Goal: Task Accomplishment & Management: Manage account settings

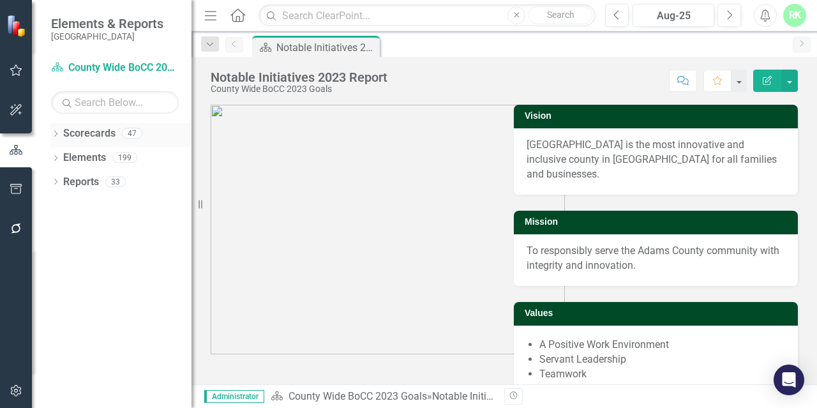
click at [55, 133] on icon "Dropdown" at bounding box center [55, 134] width 9 height 7
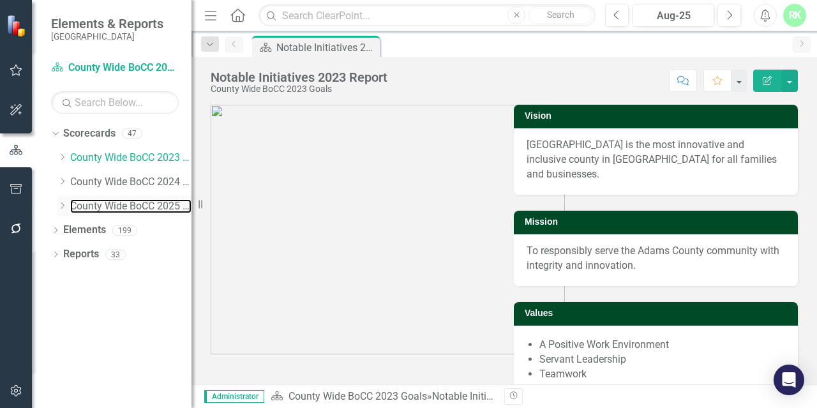
click at [69, 209] on div "Dropdown County Wide BoCC 2025 Goals" at bounding box center [124, 206] width 134 height 21
click at [57, 206] on icon "Dropdown" at bounding box center [62, 206] width 10 height 8
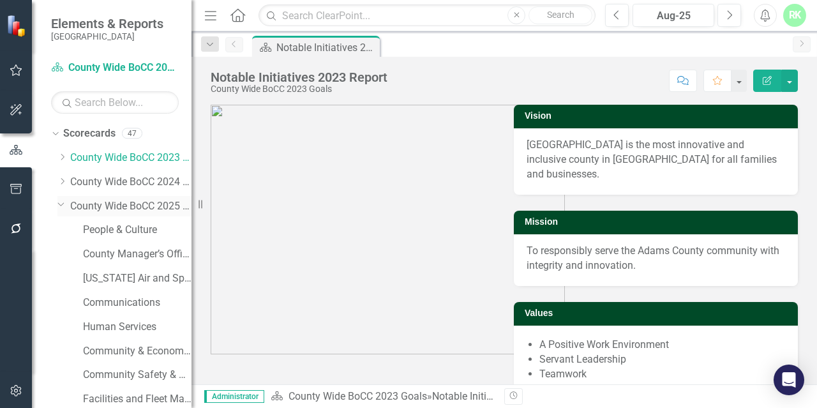
click at [116, 210] on link "County Wide BoCC 2025 Goals" at bounding box center [130, 206] width 121 height 15
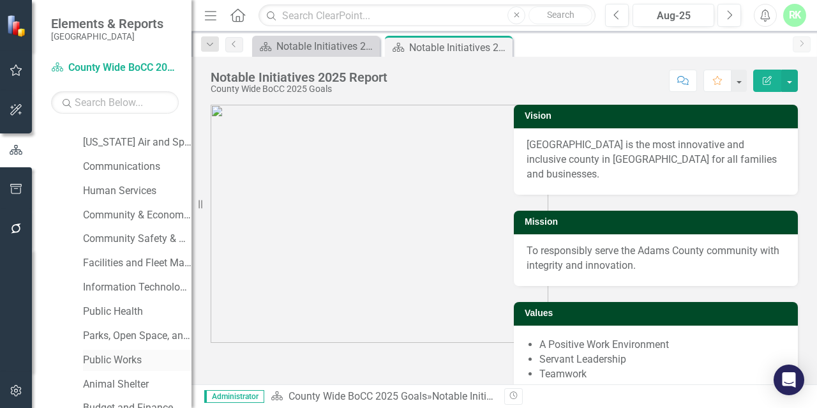
scroll to position [198, 0]
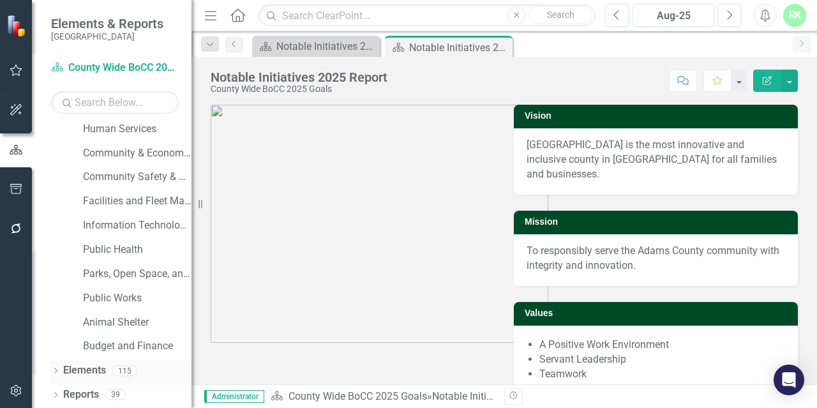
click at [60, 370] on icon "Dropdown" at bounding box center [55, 371] width 9 height 7
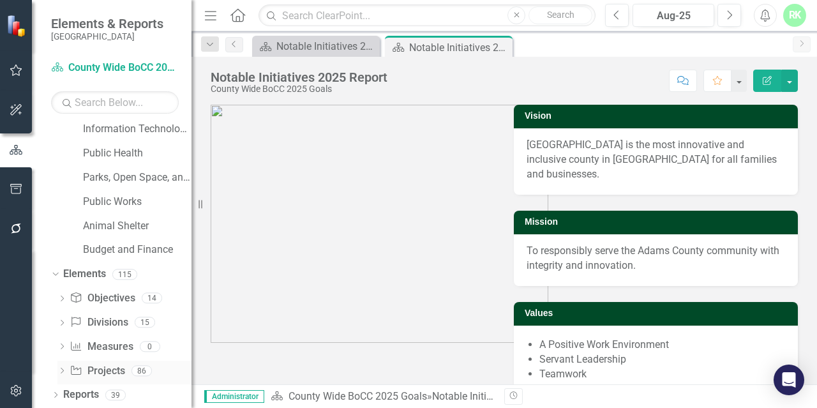
click at [87, 368] on link "Project Projects" at bounding box center [97, 371] width 55 height 15
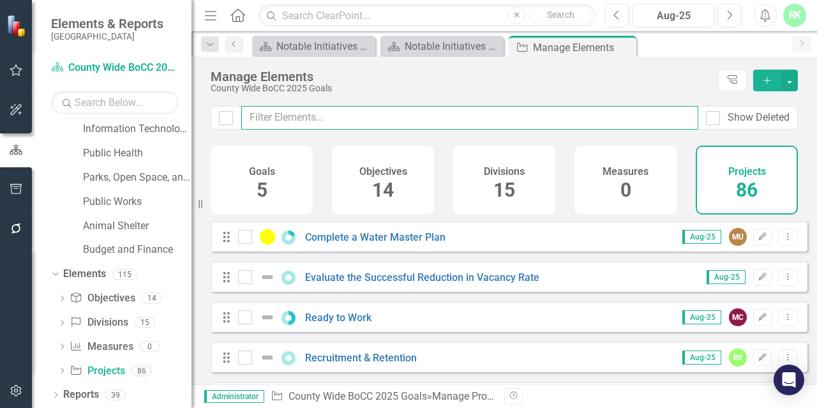
click at [310, 119] on input "text" at bounding box center [469, 118] width 457 height 24
paste input "Complete a Water Master Plan"
type input "Complete a Water Master Plan"
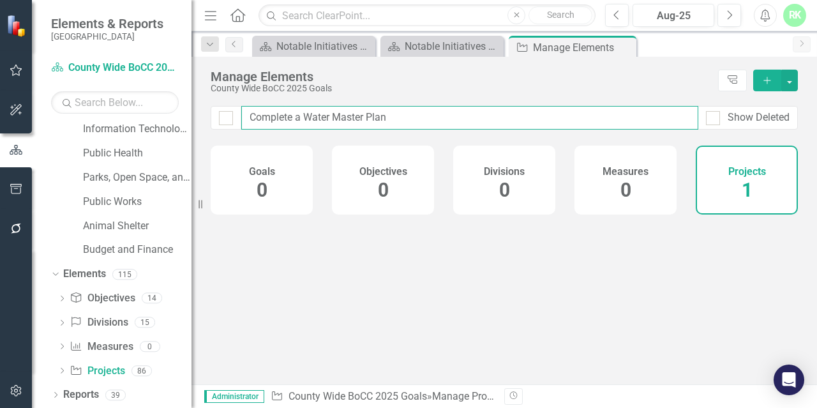
checkbox input "false"
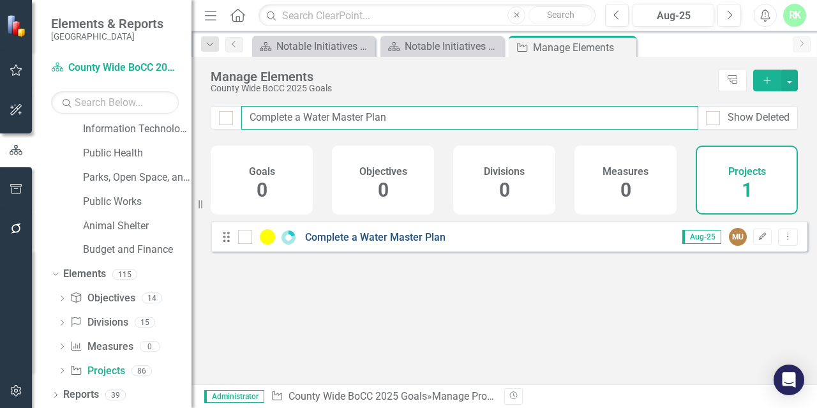
type input "Complete a Water Master Plan"
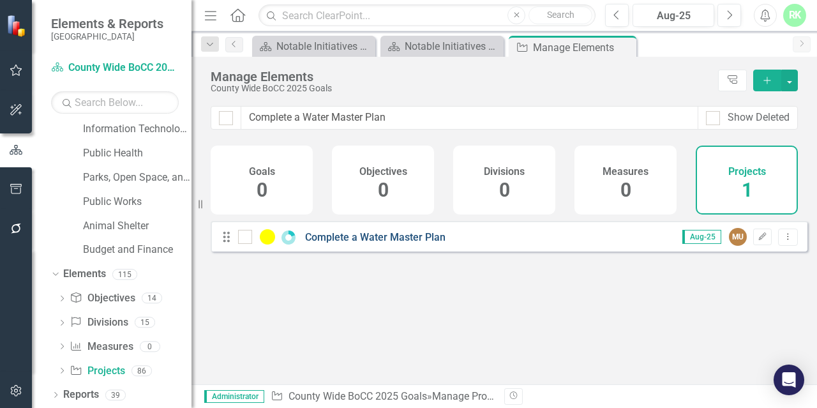
click at [356, 243] on link "Complete a Water Master Plan" at bounding box center [375, 237] width 140 height 12
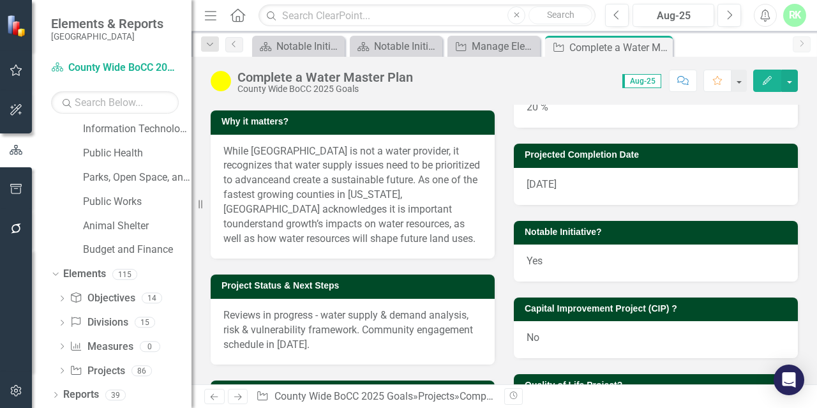
scroll to position [255, 0]
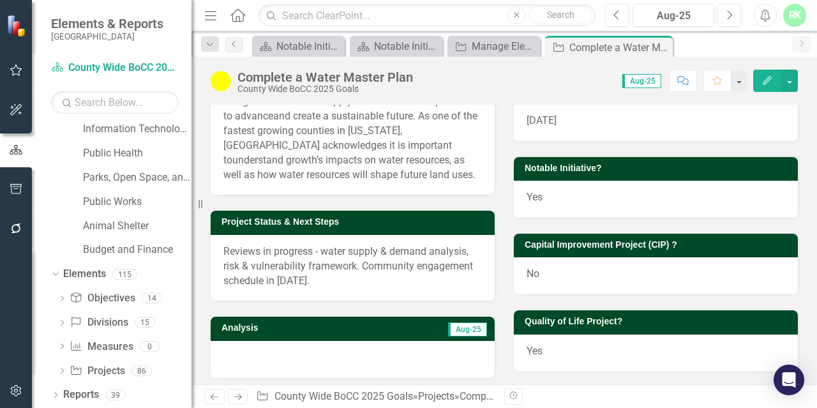
click at [326, 287] on span "Reviews in progress - water supply & demand analysis, risk & vulnerability fram…" at bounding box center [348, 265] width 250 height 41
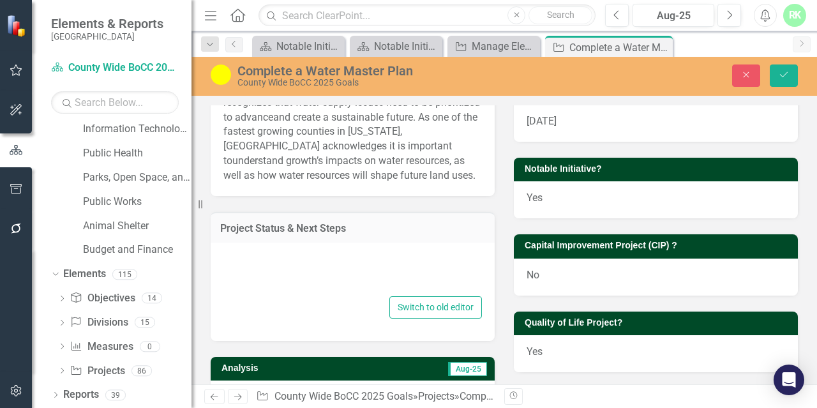
type textarea "Reviews in progress - water supply & demand analysis, risk & vulnerability fram…"
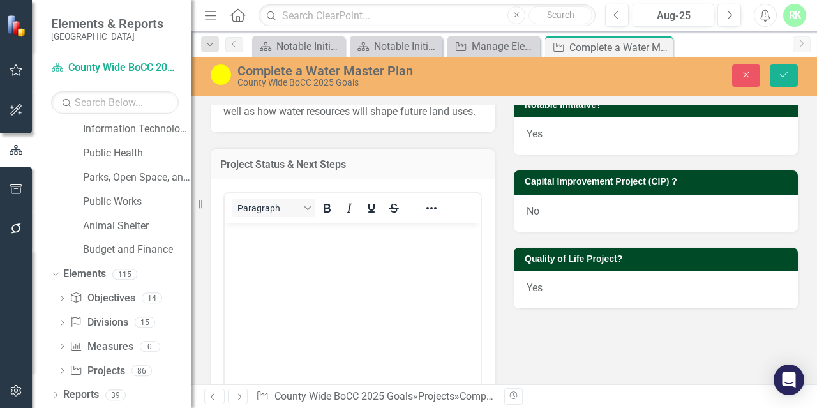
scroll to position [383, 0]
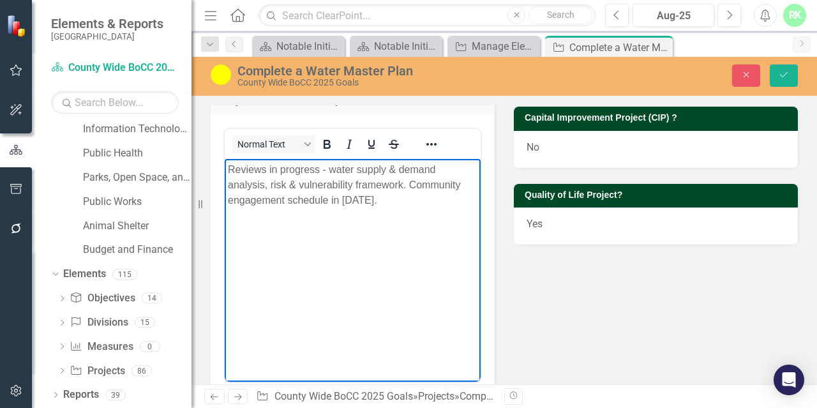
drag, startPoint x: 410, startPoint y: 210, endPoint x: 359, endPoint y: 337, distance: 136.7
click at [225, 163] on html "Reviews in progress - water supply & demand analysis, risk & vulnerability fram…" at bounding box center [353, 254] width 256 height 191
paste body "Rich Text Area. Press ALT-0 for help."
click at [790, 82] on button "Save" at bounding box center [784, 75] width 28 height 22
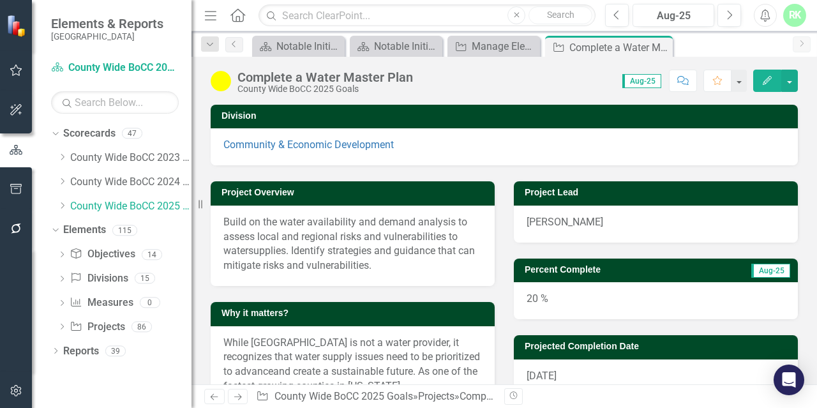
scroll to position [0, 0]
click at [534, 297] on div "20 %" at bounding box center [656, 300] width 284 height 37
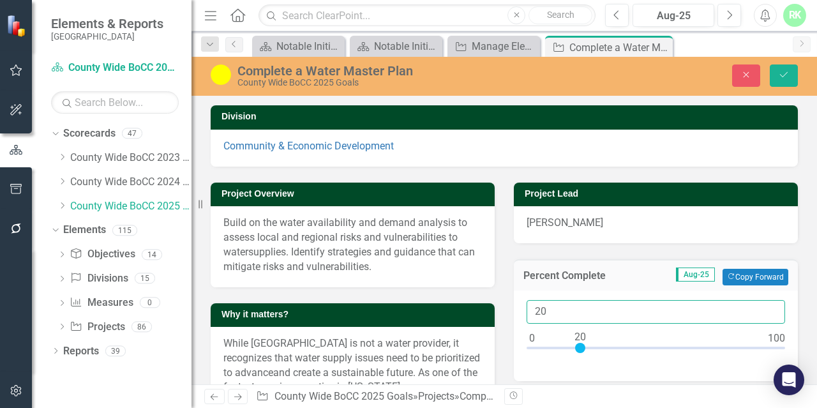
drag, startPoint x: 549, startPoint y: 311, endPoint x: 509, endPoint y: 301, distance: 40.9
click at [514, 301] on div "20" at bounding box center [656, 335] width 284 height 91
type input "90"
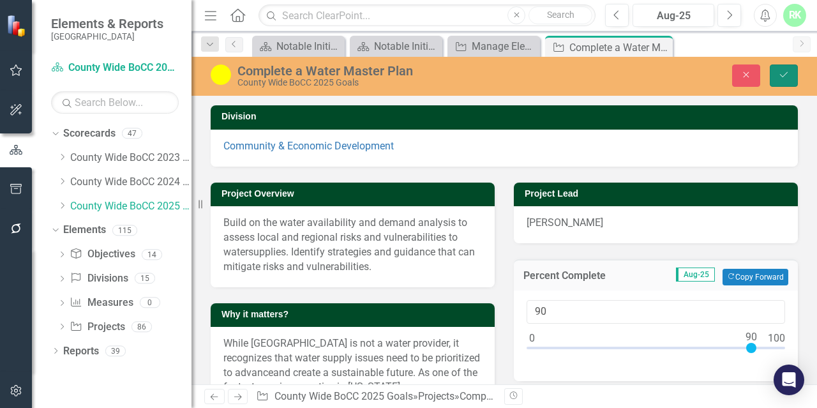
click at [784, 81] on button "Save" at bounding box center [784, 75] width 28 height 22
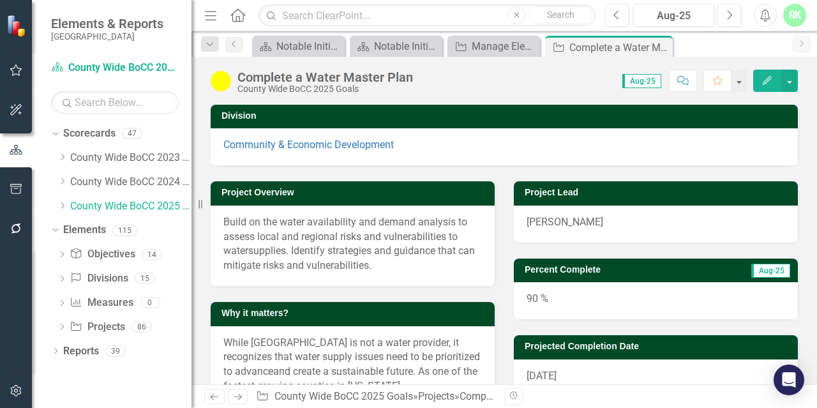
click at [227, 82] on img at bounding box center [221, 81] width 20 height 20
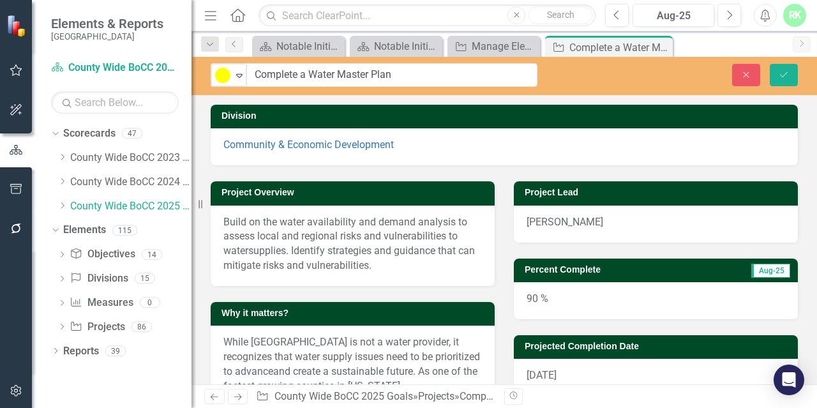
click at [227, 82] on img at bounding box center [222, 75] width 15 height 15
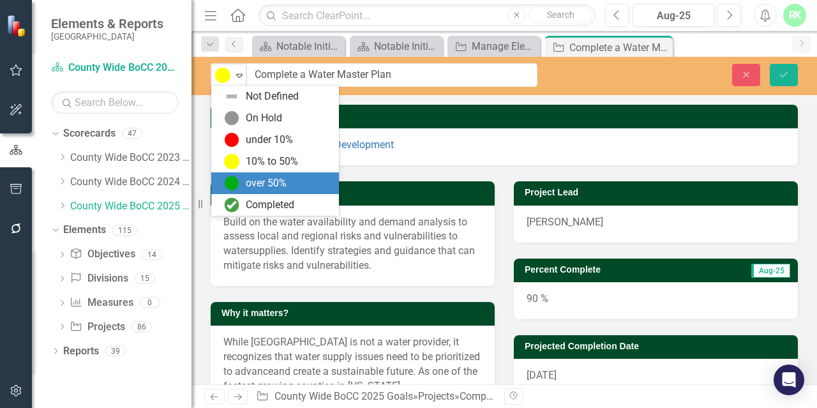
click at [246, 186] on div "over 50%" at bounding box center [266, 183] width 41 height 15
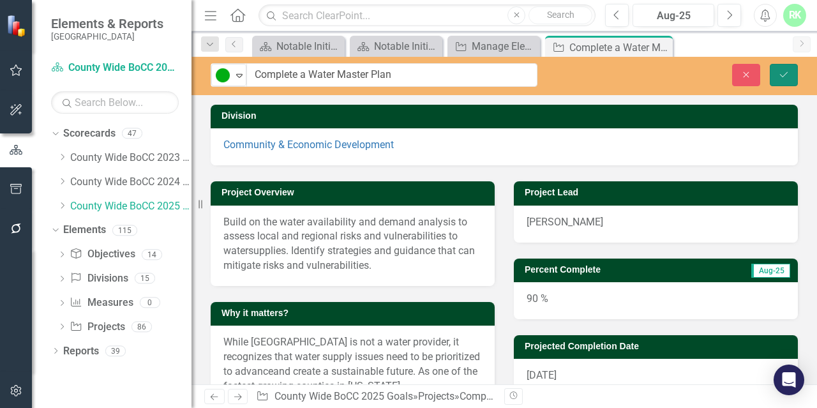
click at [782, 75] on icon "Save" at bounding box center [783, 74] width 11 height 9
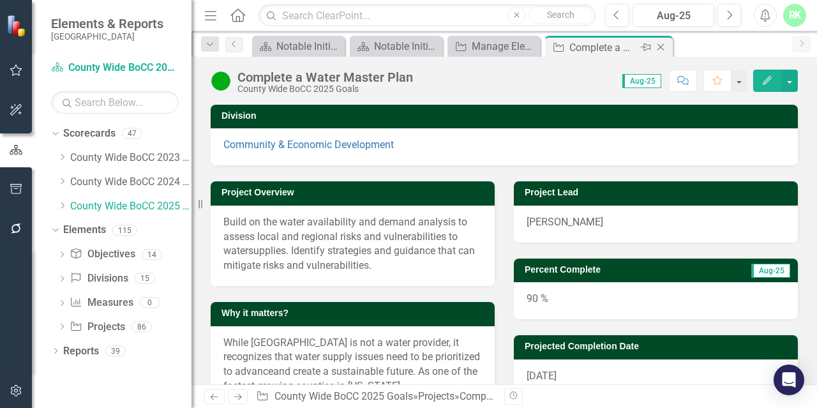
click at [663, 46] on icon "Close" at bounding box center [660, 47] width 13 height 10
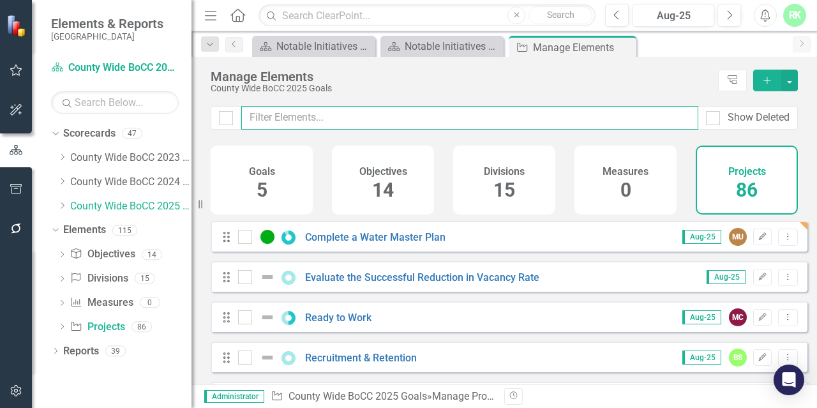
click at [338, 119] on input "text" at bounding box center [469, 118] width 457 height 24
paste input "Develop "Fast Track Approval Process"
type input "Develop "Fast Track Approval Process"
checkbox input "false"
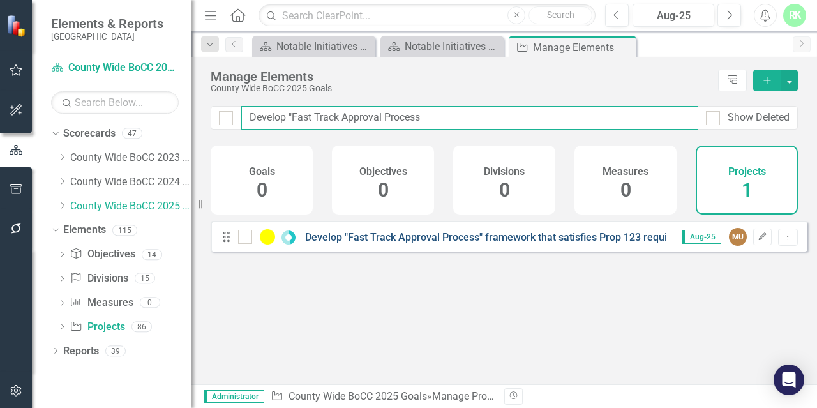
type input "Develop "Fast Track Approval Process"
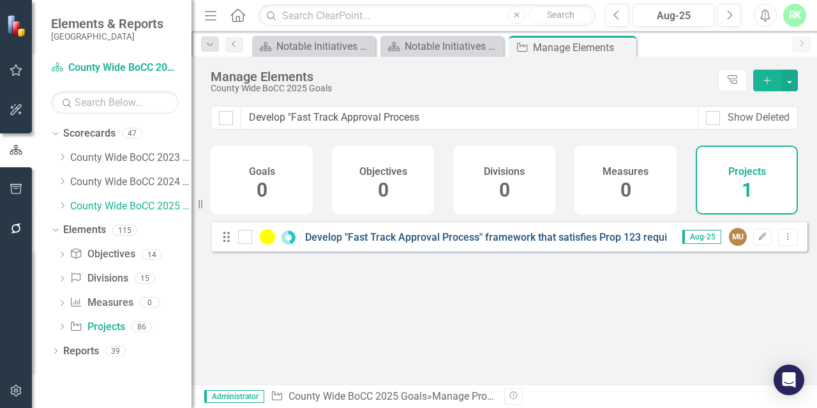
click at [437, 243] on link "Develop "Fast Track Approval Process" framework that satisfies Prop 123 require…" at bounding box center [506, 237] width 403 height 12
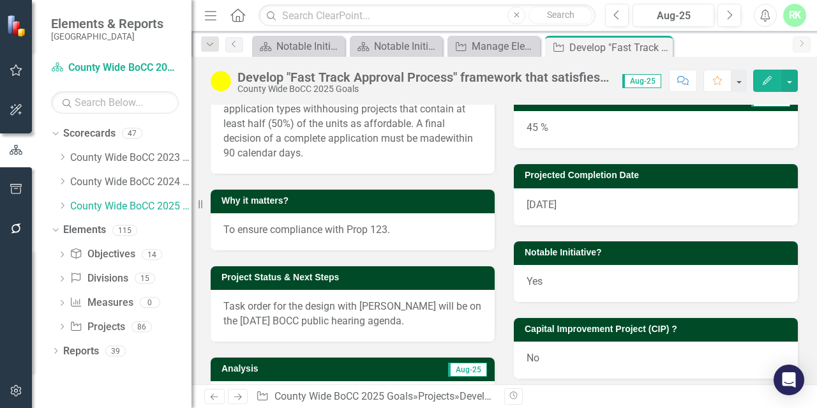
scroll to position [191, 0]
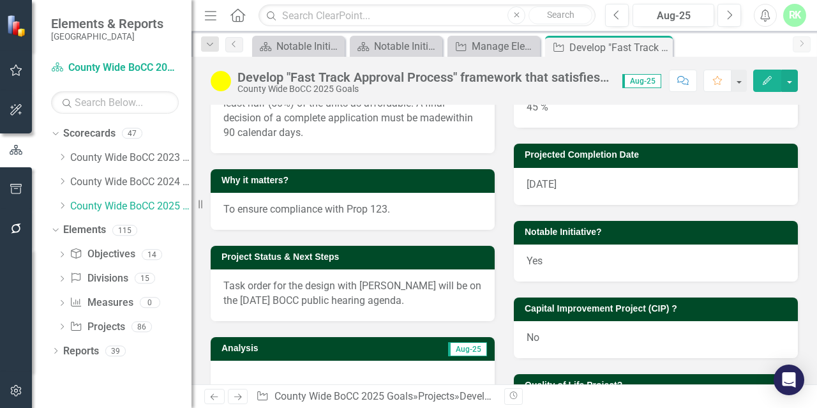
click at [389, 314] on div "Task order for the design with [PERSON_NAME] will be on the [DATE] BOCC public …" at bounding box center [353, 295] width 284 height 52
click at [388, 314] on div "Task order for the design with [PERSON_NAME] will be on the [DATE] BOCC public …" at bounding box center [353, 295] width 284 height 52
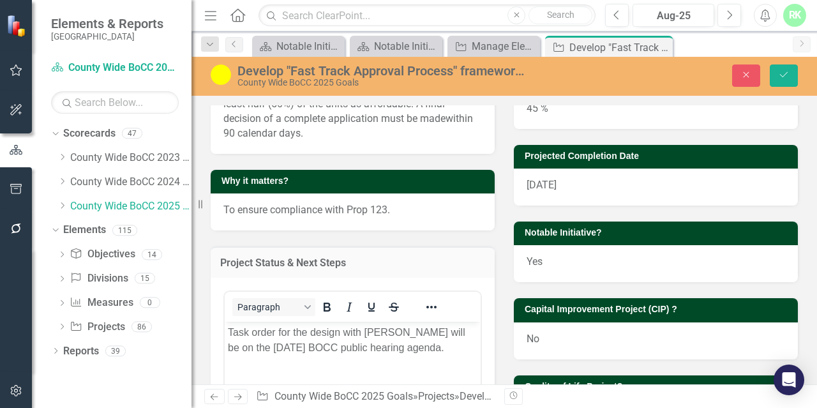
scroll to position [0, 0]
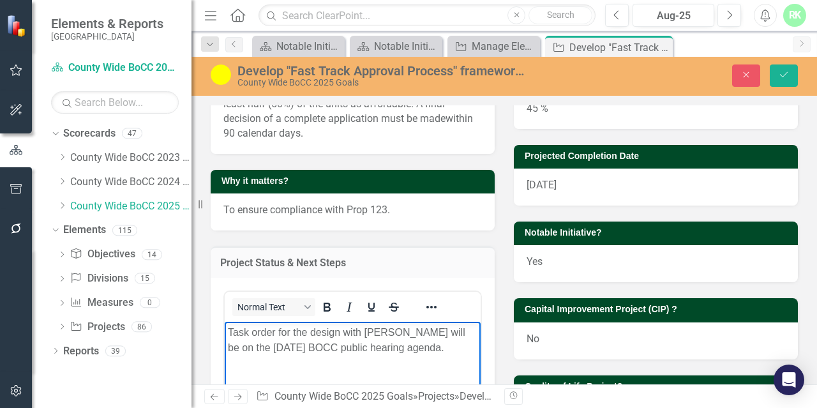
drag, startPoint x: 456, startPoint y: 350, endPoint x: 153, endPoint y: 308, distance: 306.8
paste body "Rich Text Area. Press ALT-0 for help."
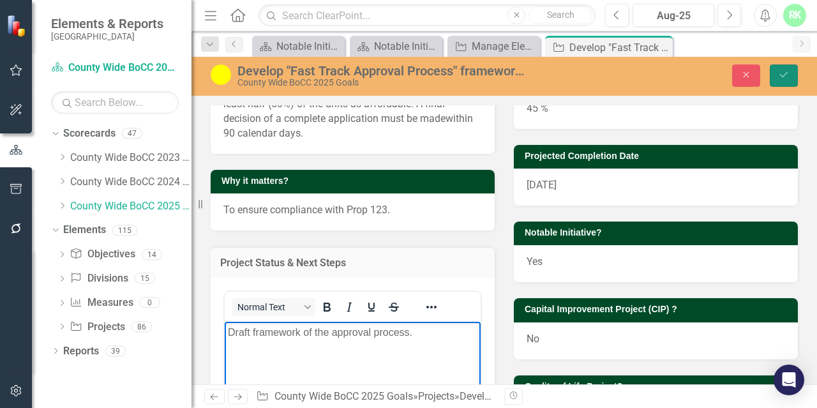
click at [776, 77] on button "Save" at bounding box center [784, 75] width 28 height 22
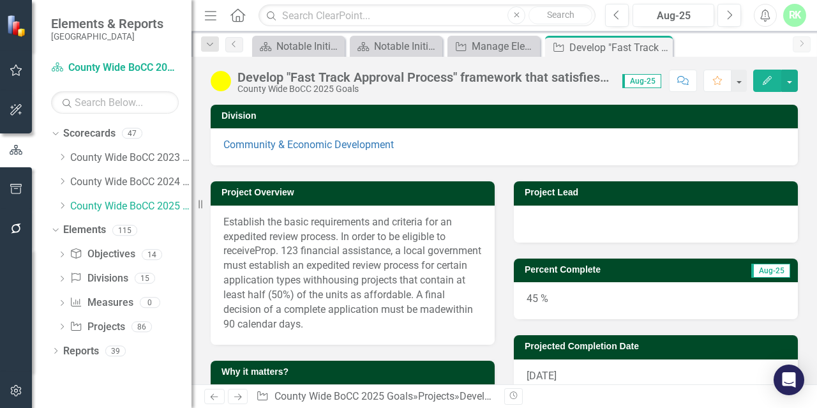
click at [227, 84] on img at bounding box center [221, 81] width 20 height 20
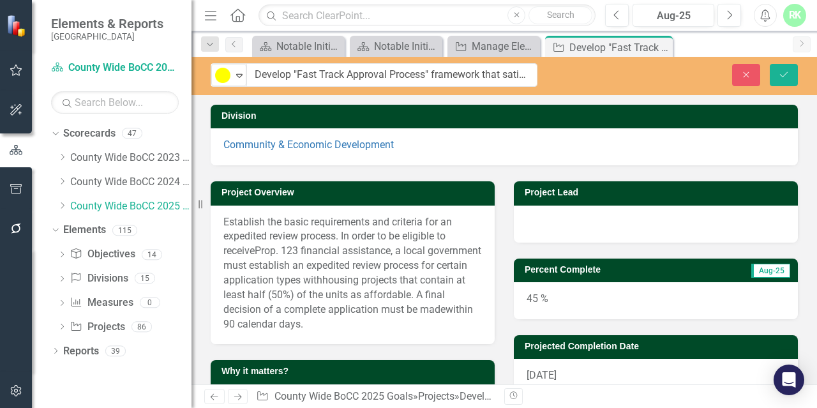
click at [227, 84] on div "10% to 50% Expand" at bounding box center [228, 75] width 35 height 22
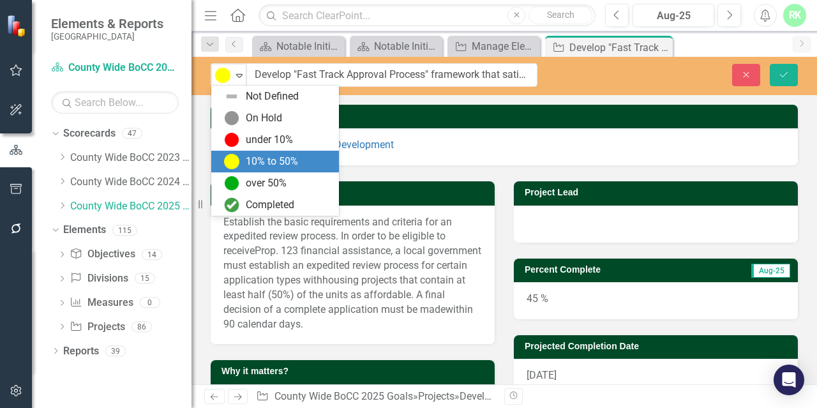
click at [227, 84] on div "10% to 50% Expand" at bounding box center [228, 75] width 35 height 22
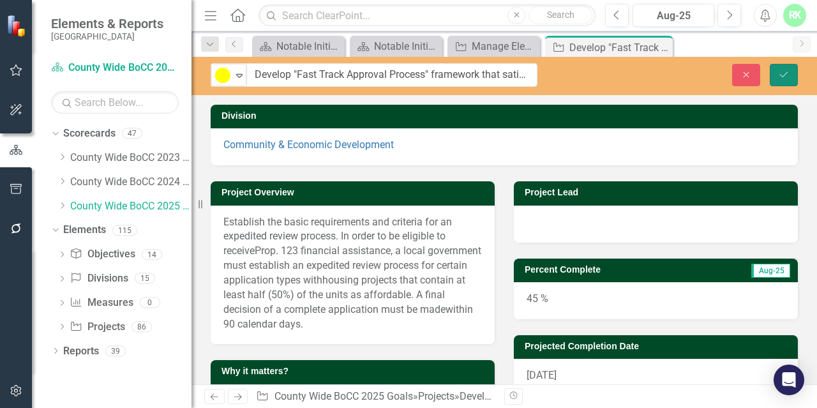
click at [774, 79] on button "Save" at bounding box center [784, 75] width 28 height 22
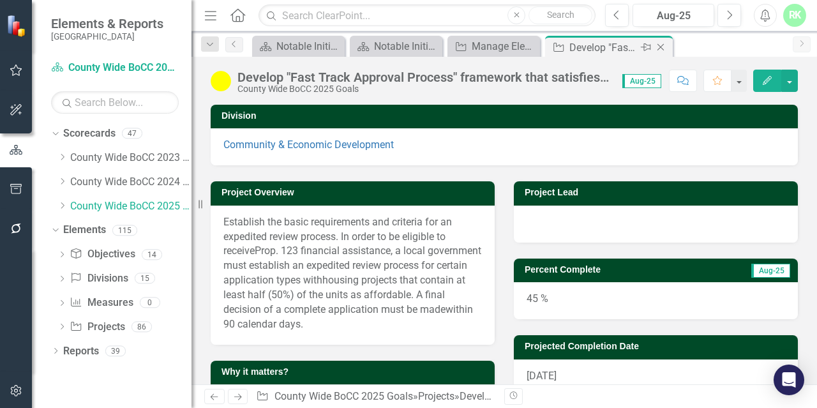
click at [660, 44] on icon "Close" at bounding box center [660, 47] width 13 height 10
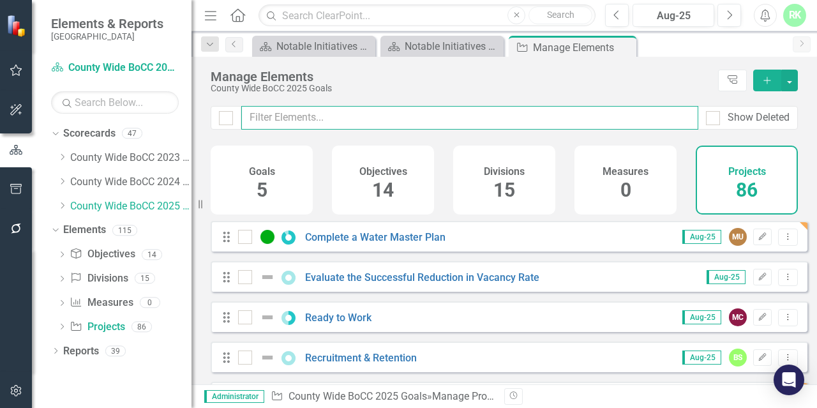
click at [324, 116] on input "text" at bounding box center [469, 118] width 457 height 24
paste input "Development Standards Overhaul"
type input "Development Standards Overhaul"
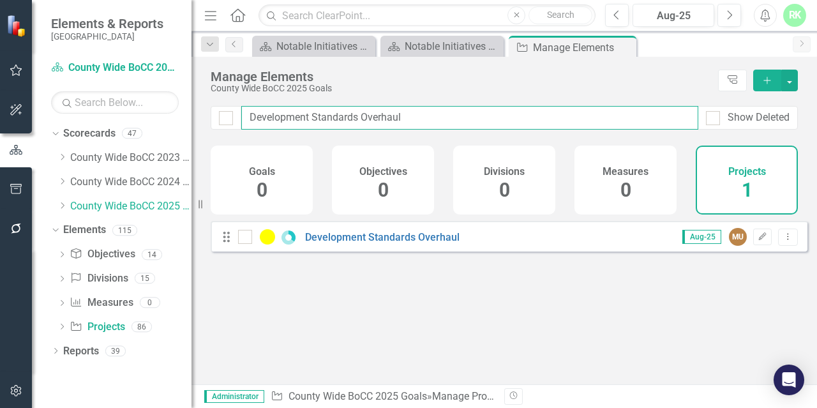
checkbox input "false"
type input "Development Standards Overhaul"
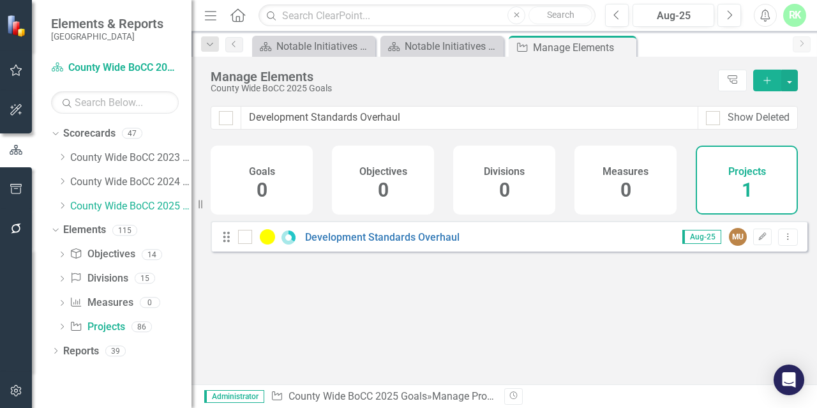
click at [335, 244] on div "Development Standards Overhaul" at bounding box center [350, 236] width 225 height 15
click at [333, 243] on link "Development Standards Overhaul" at bounding box center [382, 237] width 154 height 12
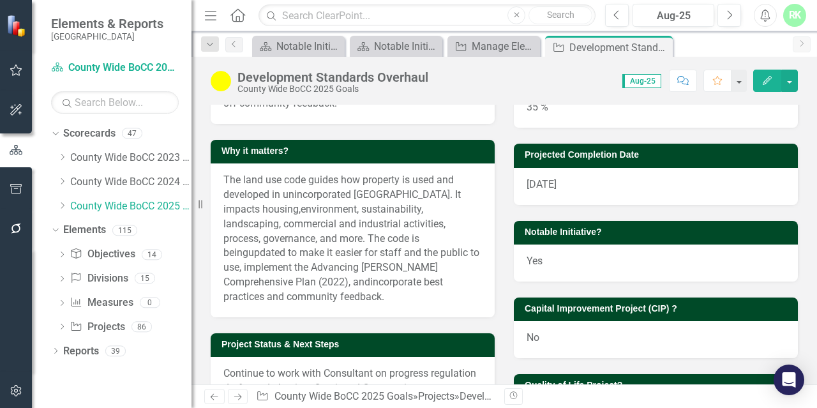
scroll to position [383, 0]
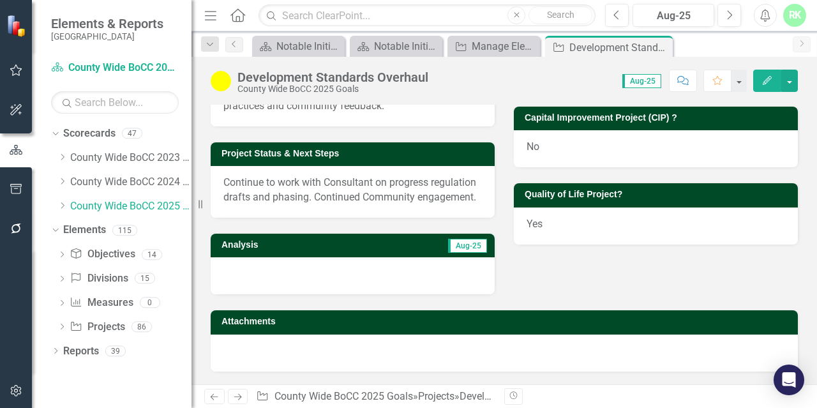
click at [311, 216] on div "Continue to work with Consultant on progress regulation drafts and phasing. Con…" at bounding box center [353, 192] width 284 height 52
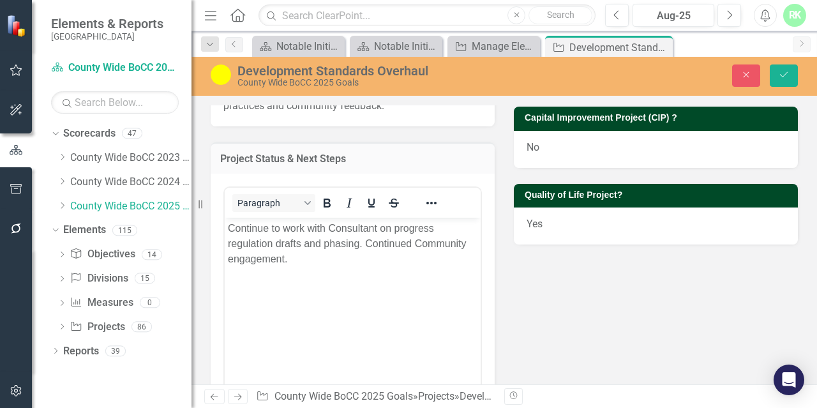
scroll to position [0, 0]
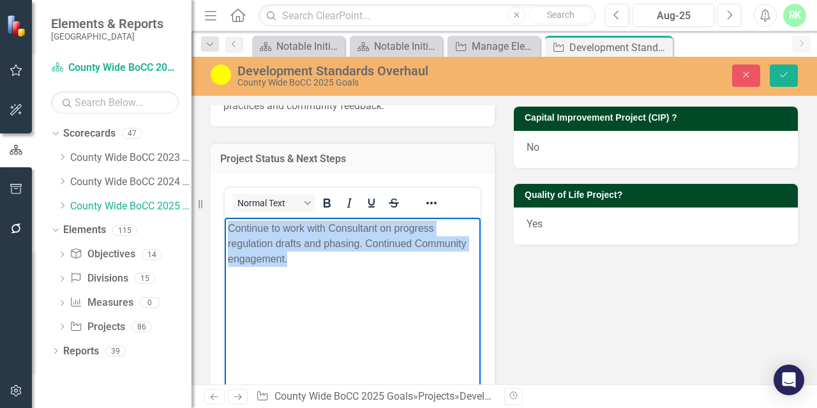
drag, startPoint x: 311, startPoint y: 267, endPoint x: 400, endPoint y: 431, distance: 186.5
click at [225, 217] on html "Continue to work with Consultant on progress regulation drafts and phasing. Con…" at bounding box center [353, 312] width 256 height 191
paste body "Rich Text Area. Press ALT-0 for help."
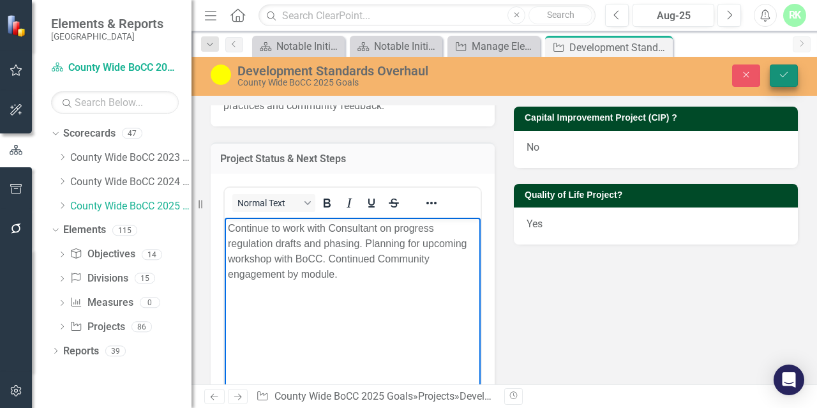
click at [786, 73] on icon "submit" at bounding box center [784, 74] width 8 height 5
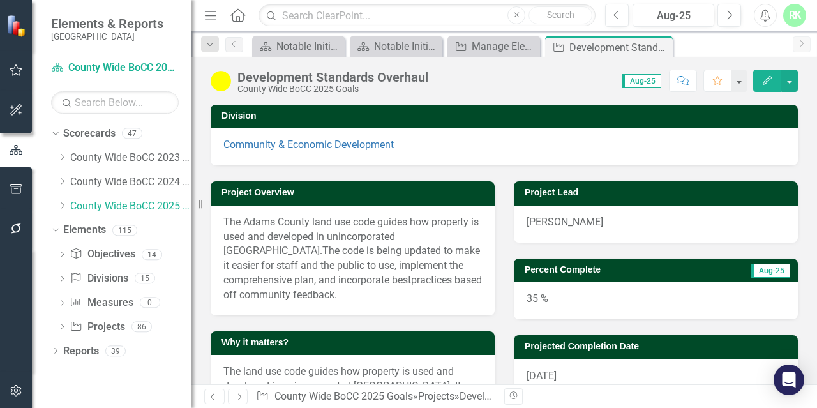
click at [544, 299] on div "35 %" at bounding box center [656, 300] width 284 height 37
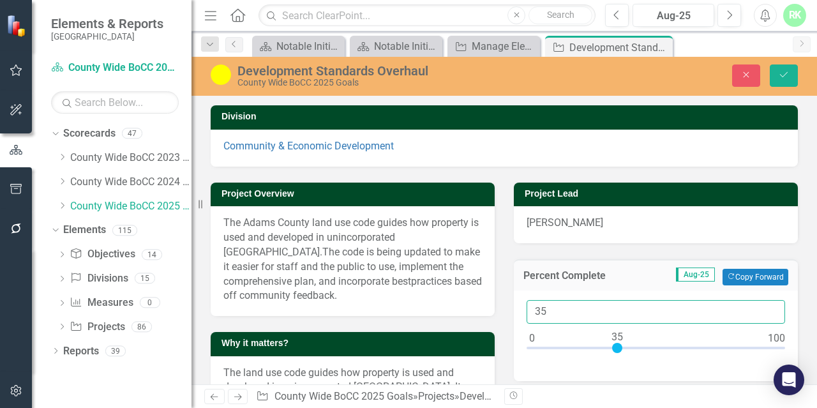
drag, startPoint x: 554, startPoint y: 303, endPoint x: 504, endPoint y: 306, distance: 49.9
click at [504, 306] on div "Percent Complete Aug-25 Copy Forward Copy Forward 35" at bounding box center [655, 312] width 303 height 138
type input "50"
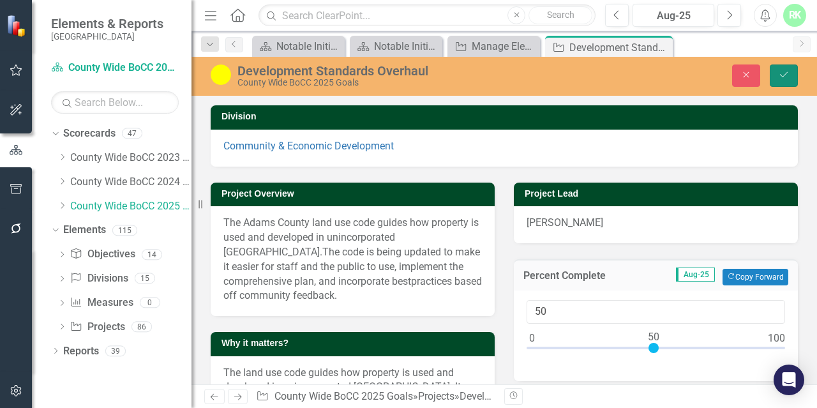
click at [779, 79] on icon "Save" at bounding box center [783, 74] width 11 height 9
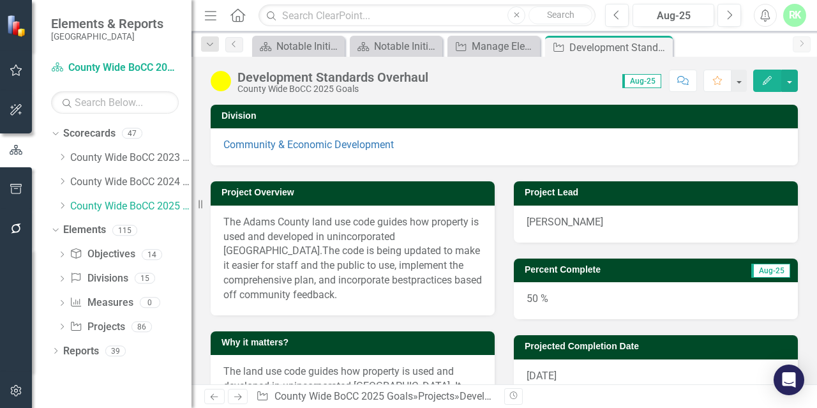
click at [221, 79] on img at bounding box center [221, 81] width 20 height 20
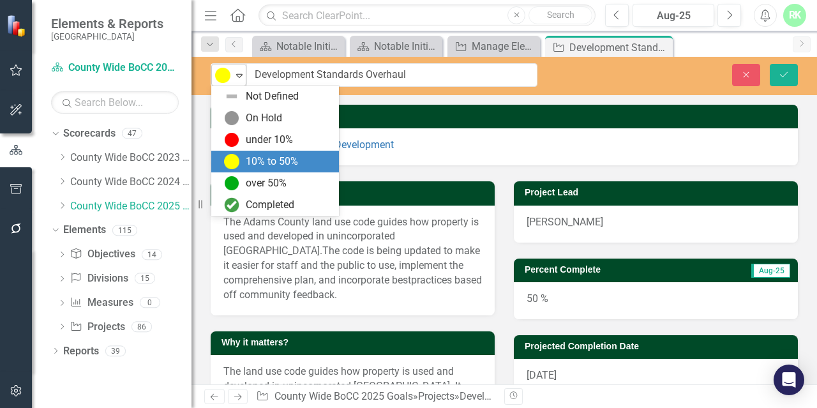
click at [221, 80] on img at bounding box center [222, 75] width 15 height 15
click at [244, 160] on div "10% to 50%" at bounding box center [277, 161] width 107 height 15
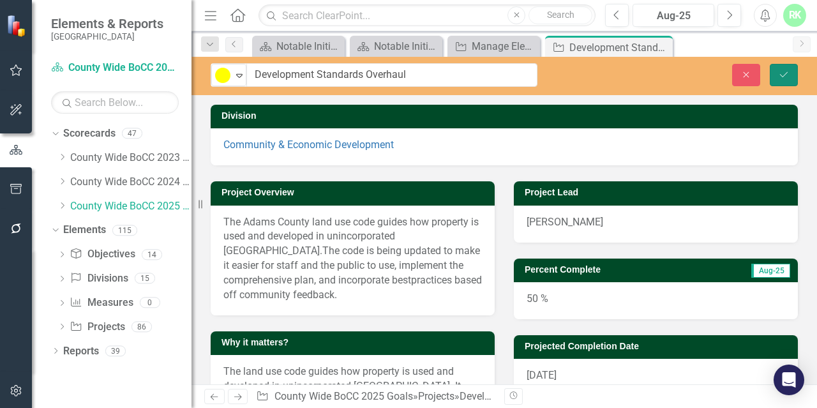
click at [776, 75] on button "Save" at bounding box center [784, 75] width 28 height 22
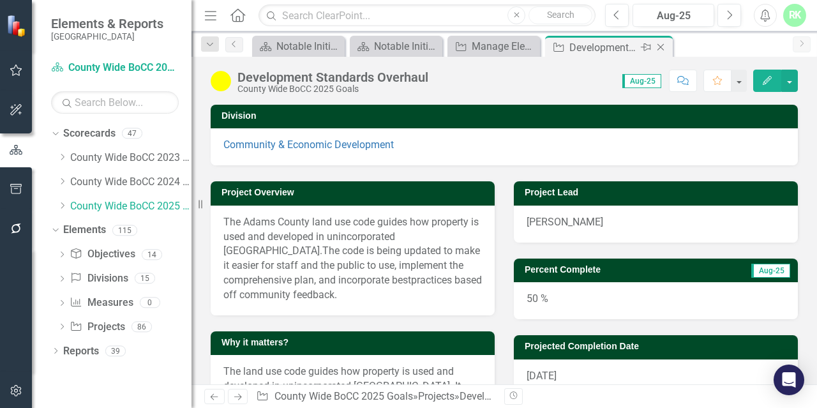
click at [661, 49] on icon "Close" at bounding box center [660, 47] width 13 height 10
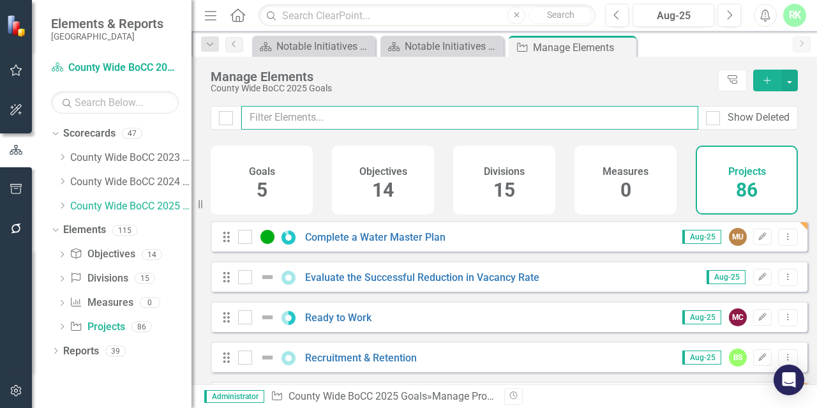
click at [329, 119] on input "text" at bounding box center [469, 118] width 457 height 24
paste input "Develop "Fast Track Approval Process"
type input "Develop "Fast Track Approval Process"
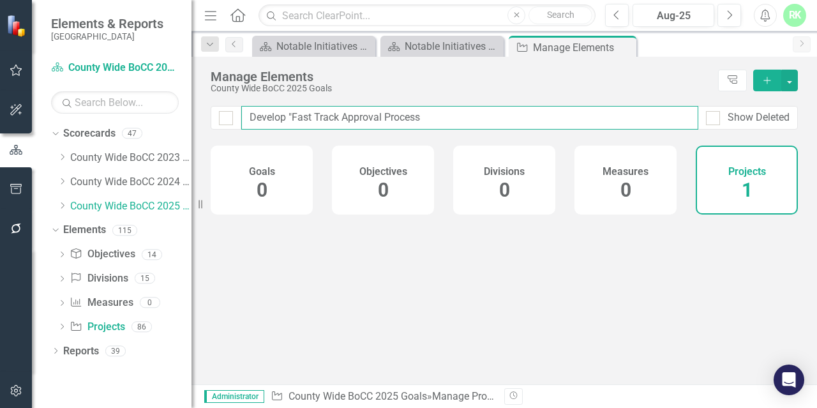
checkbox input "false"
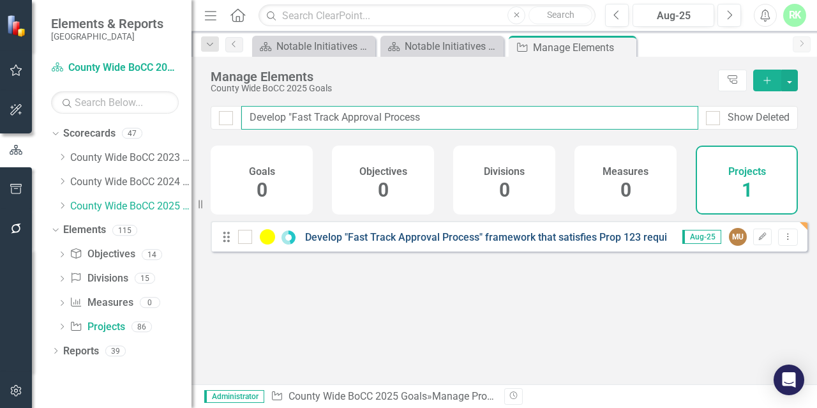
type input "Develop "Fast Track Approval Process"
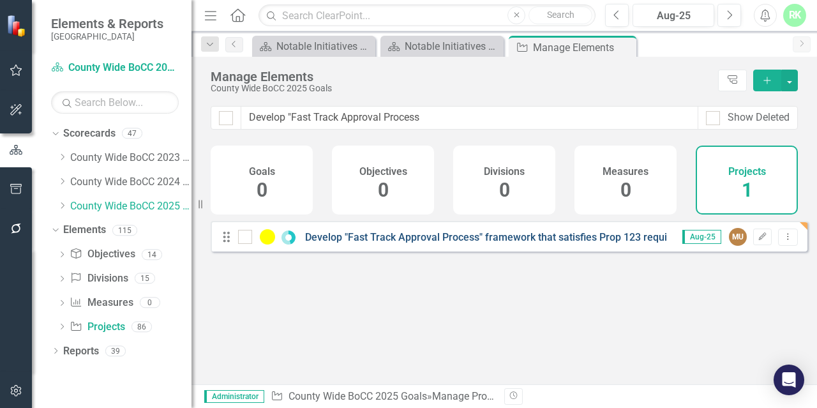
click at [318, 243] on link "Develop "Fast Track Approval Process" framework that satisfies Prop 123 require…" at bounding box center [506, 237] width 403 height 12
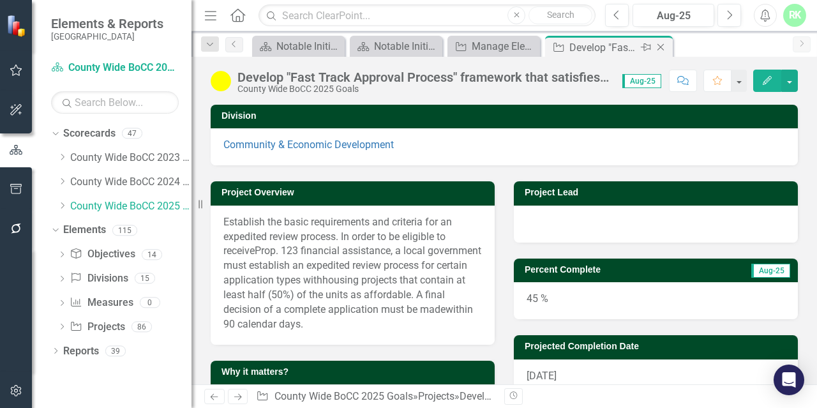
click at [664, 46] on icon "Close" at bounding box center [660, 47] width 13 height 10
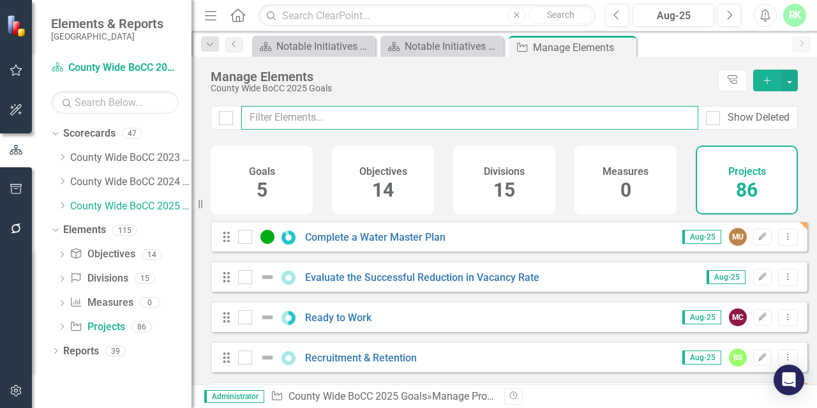
click at [318, 121] on input "text" at bounding box center [469, 118] width 457 height 24
paste input "Finalize and implement incentive framework policy"
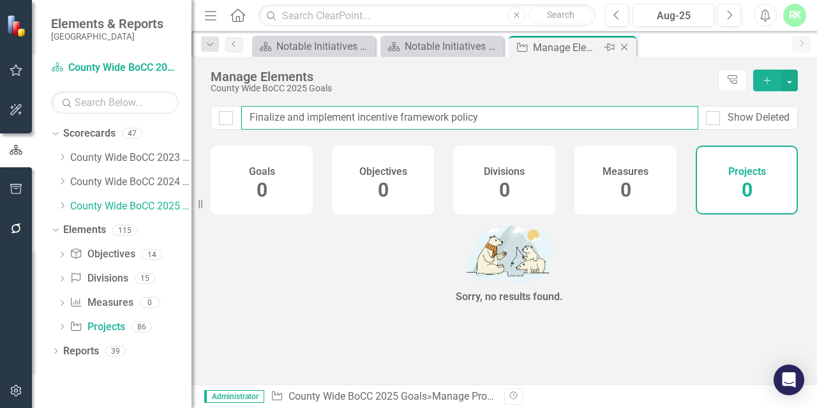
type input "Finalize and implement incentive framework policy"
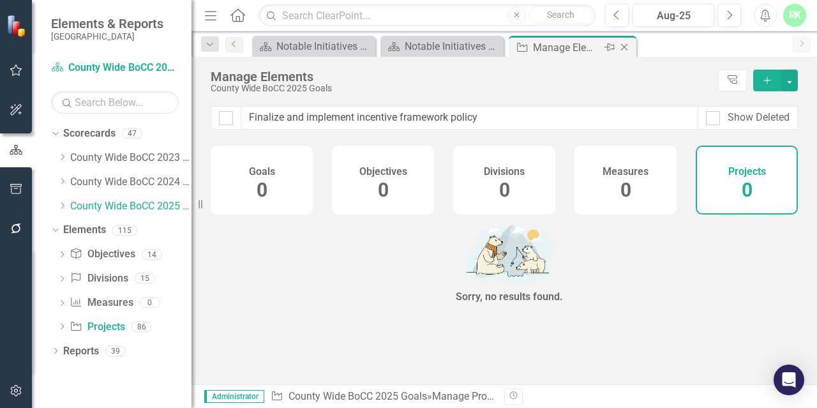
click at [623, 47] on icon "Close" at bounding box center [624, 47] width 13 height 10
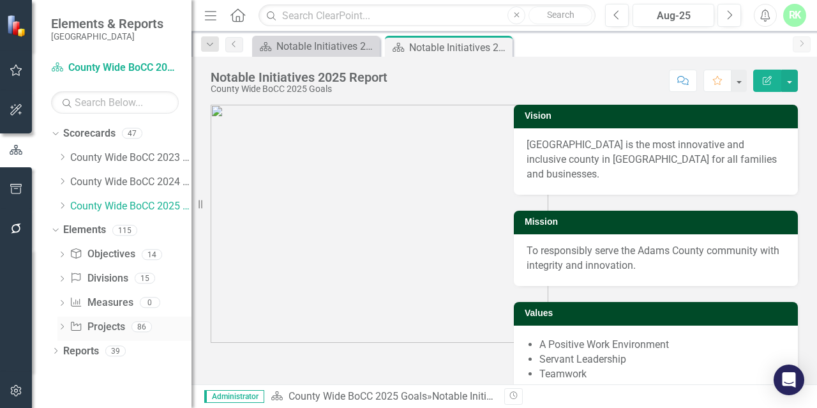
click at [95, 324] on link "Project Projects" at bounding box center [97, 327] width 55 height 15
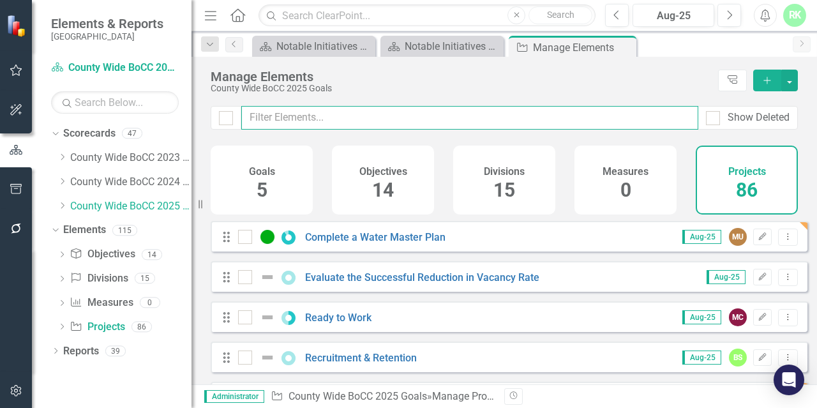
click at [313, 123] on input "text" at bounding box center [469, 118] width 457 height 24
paste input "Finalize and implement incentive framework policy"
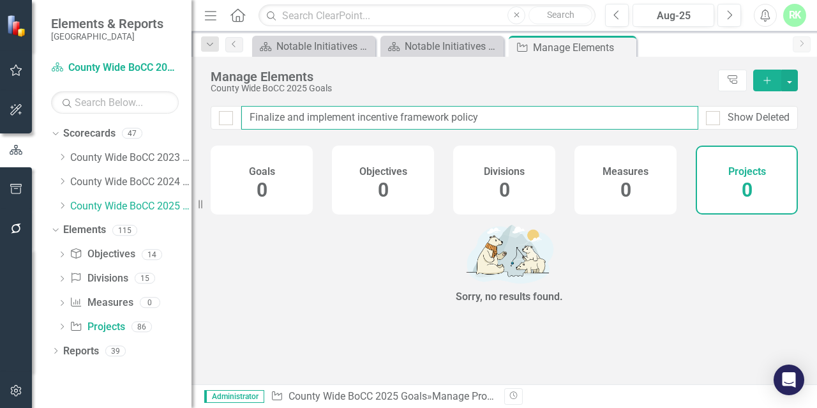
drag, startPoint x: 377, startPoint y: 117, endPoint x: 490, endPoint y: 123, distance: 113.8
click at [490, 123] on input "Finalize and implement incentive framework policy" at bounding box center [469, 118] width 457 height 24
type input "Finalize and implement"
checkbox input "false"
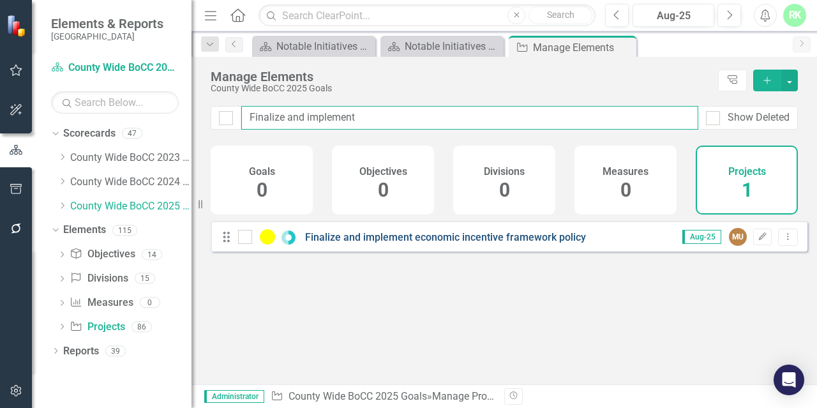
type input "Finalize and implement"
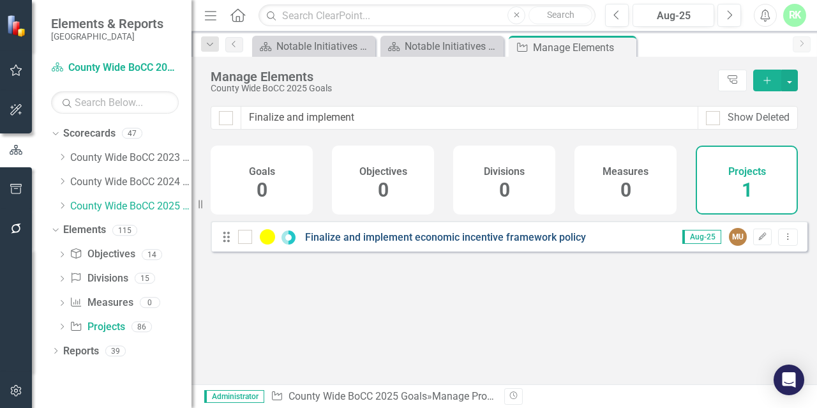
click at [499, 243] on link "Finalize and implement economic incentive framework policy" at bounding box center [445, 237] width 281 height 12
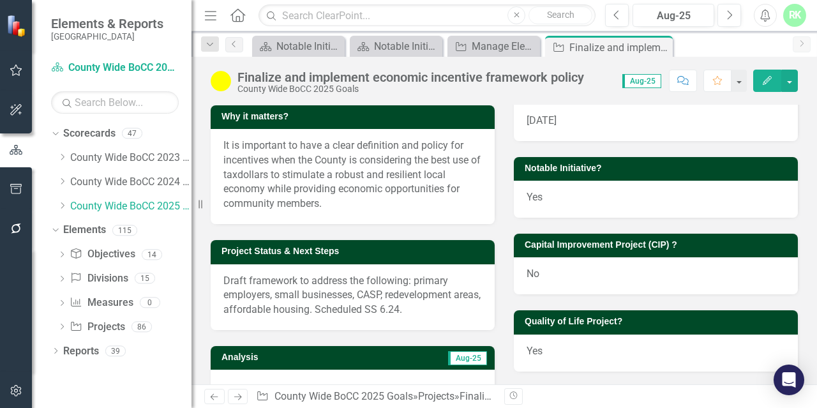
scroll to position [366, 0]
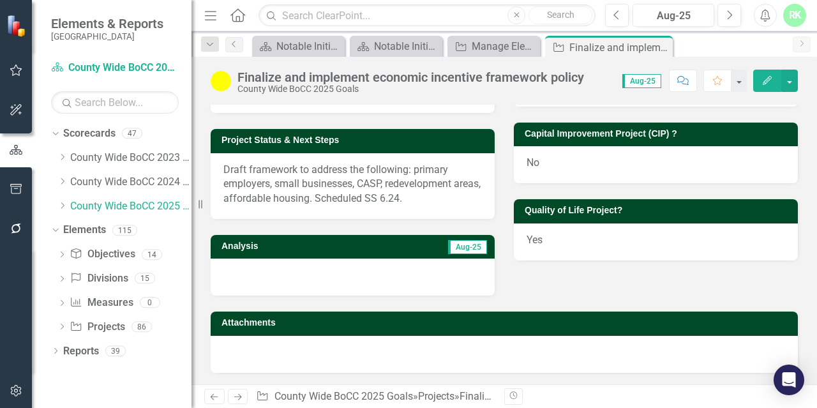
click at [295, 202] on span "Draft framework to address the following: primary employers, small businesses, …" at bounding box center [351, 183] width 257 height 41
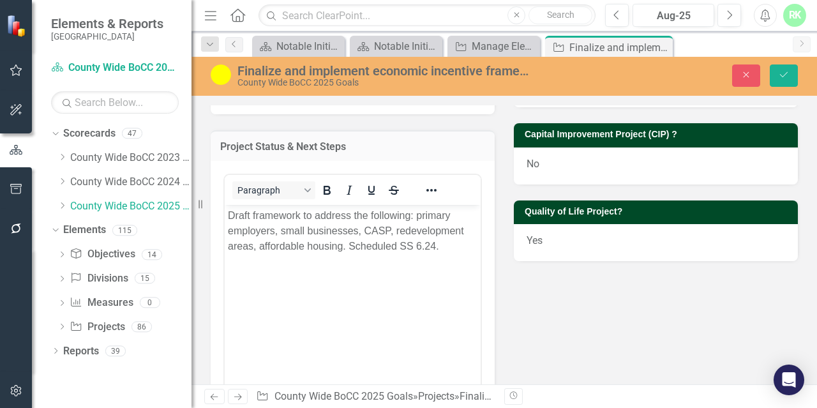
scroll to position [0, 0]
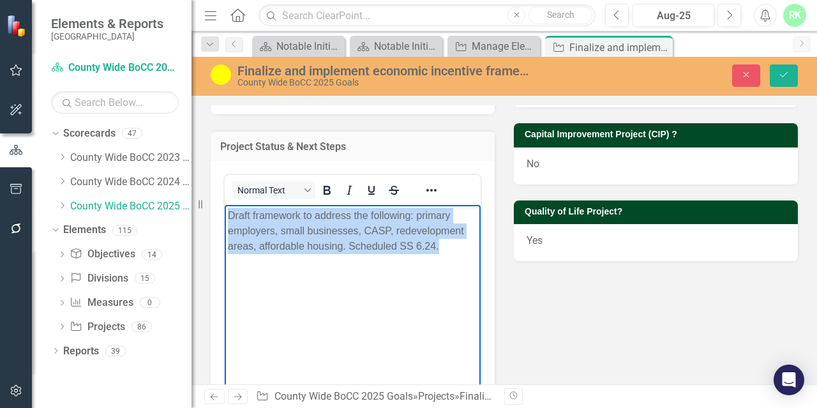
drag, startPoint x: 442, startPoint y: 256, endPoint x: 424, endPoint y: 416, distance: 161.3
click at [225, 212] on html "Draft framework to address the following: primary employers, small businesses, …" at bounding box center [353, 300] width 256 height 191
paste body "Rich Text Area. Press ALT-0 for help."
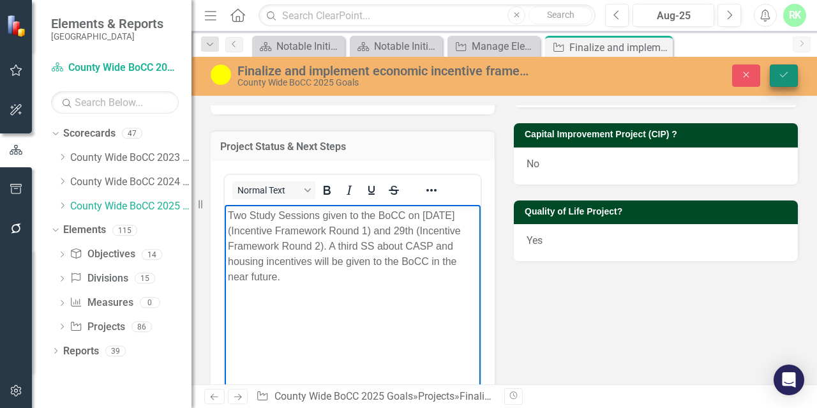
click at [787, 72] on icon "submit" at bounding box center [784, 74] width 8 height 5
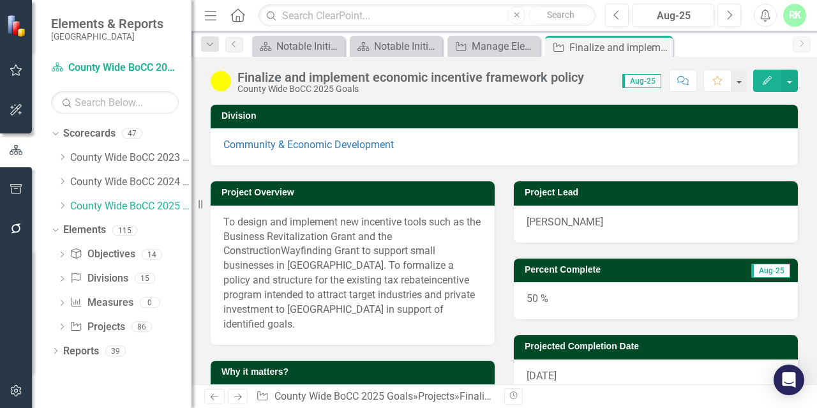
click at [531, 295] on div "50 %" at bounding box center [656, 300] width 284 height 37
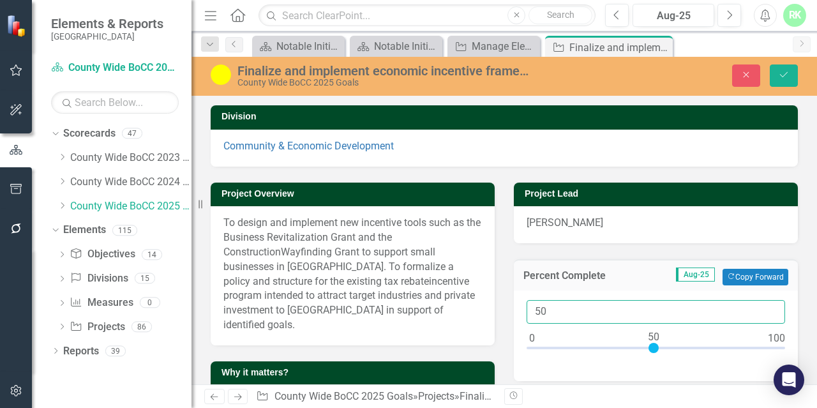
drag, startPoint x: 594, startPoint y: 310, endPoint x: 508, endPoint y: 303, distance: 85.8
click at [508, 303] on div "Percent Complete Aug-25 Copy Forward Copy Forward 50" at bounding box center [655, 312] width 303 height 138
type input "65"
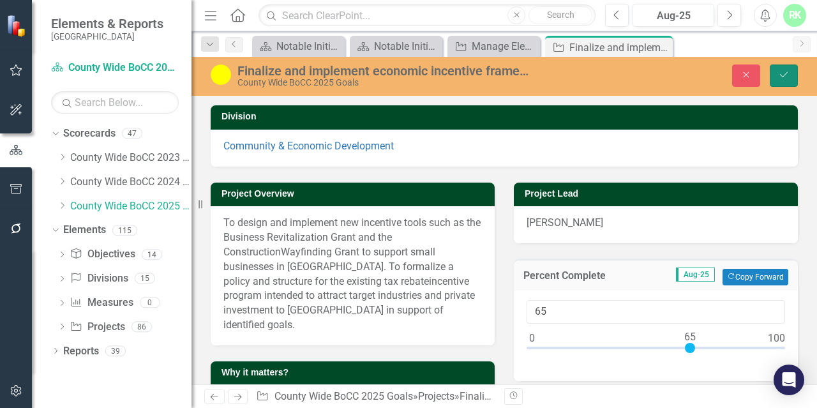
click at [777, 74] on button "Save" at bounding box center [784, 75] width 28 height 22
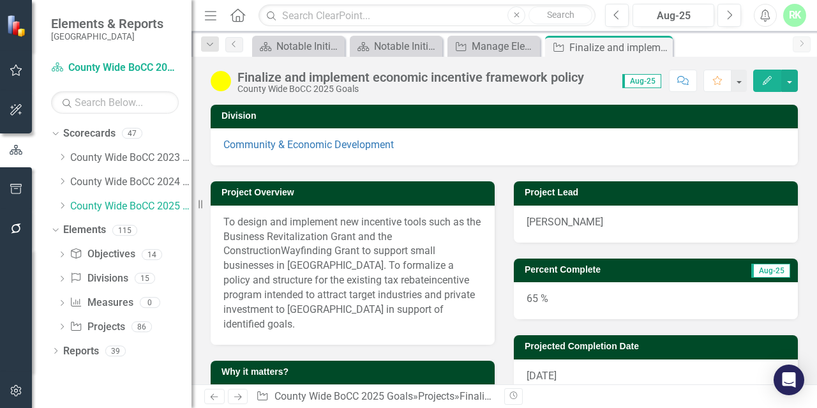
click at [234, 82] on div "Finalize and implement economic incentive framework policy County Wide BoCC 202…" at bounding box center [401, 82] width 380 height 24
click at [227, 80] on img at bounding box center [221, 81] width 20 height 20
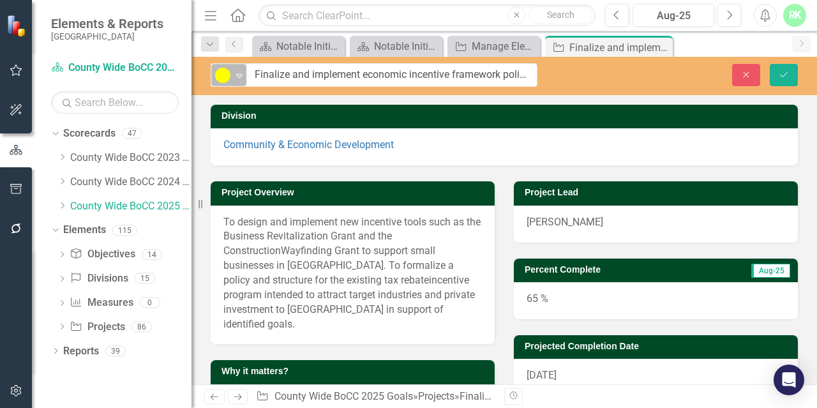
click at [227, 81] on img at bounding box center [222, 75] width 15 height 15
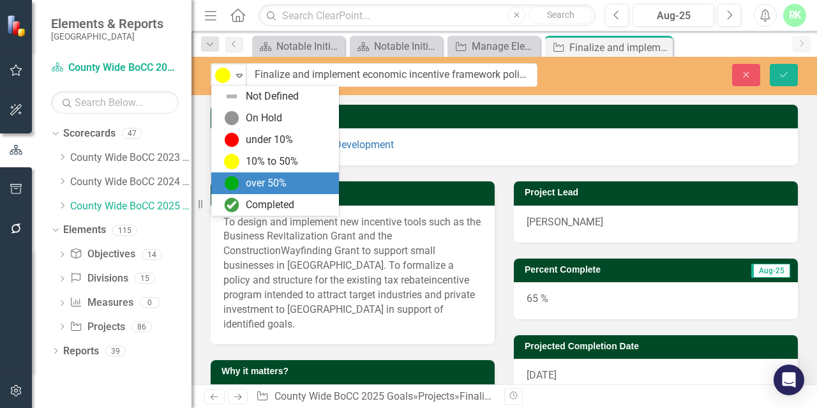
click at [230, 183] on img at bounding box center [231, 183] width 15 height 15
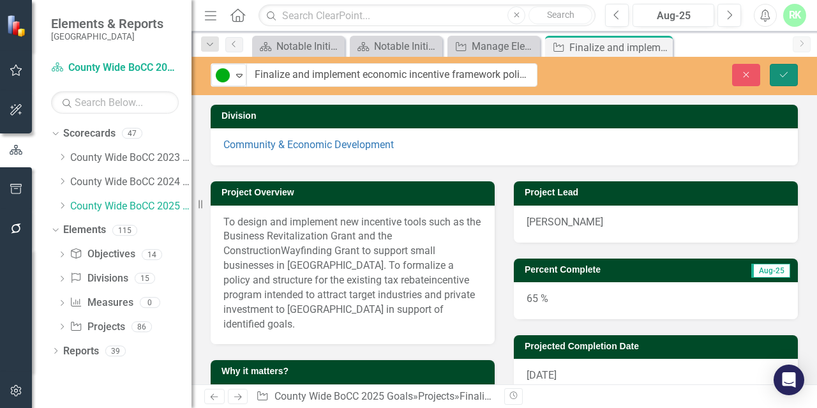
click at [775, 79] on button "Save" at bounding box center [784, 75] width 28 height 22
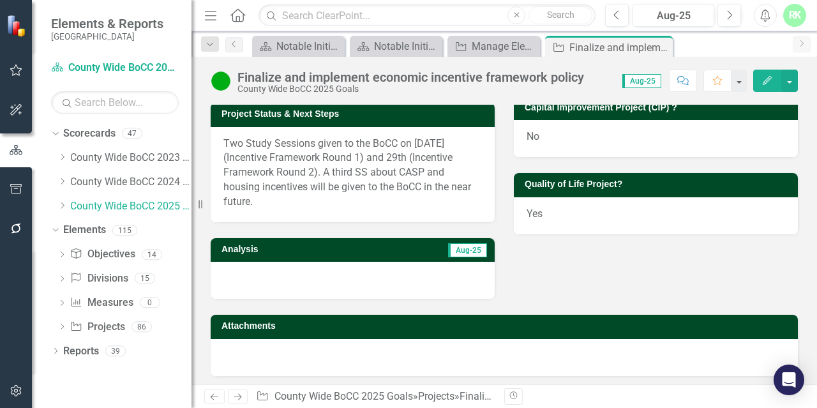
scroll to position [396, 0]
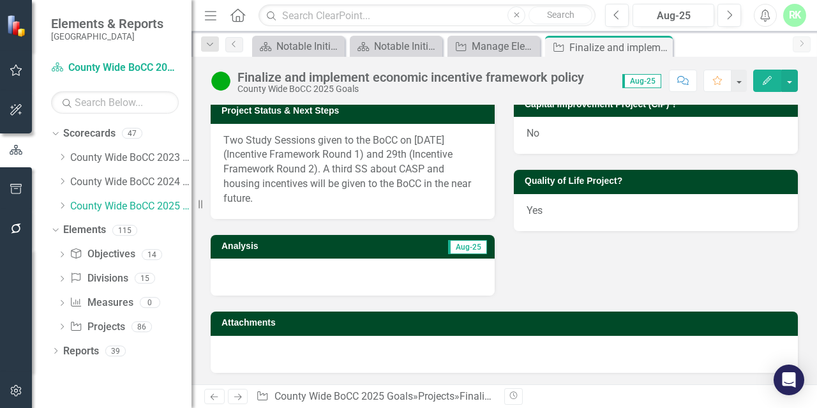
click at [266, 280] on div at bounding box center [353, 276] width 284 height 37
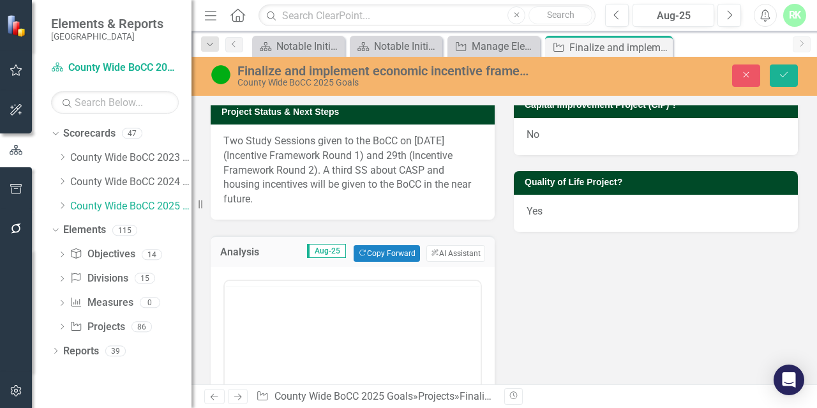
scroll to position [0, 0]
click at [267, 322] on p "Rich Text Area. Press ALT-0 for help." at bounding box center [353, 321] width 250 height 15
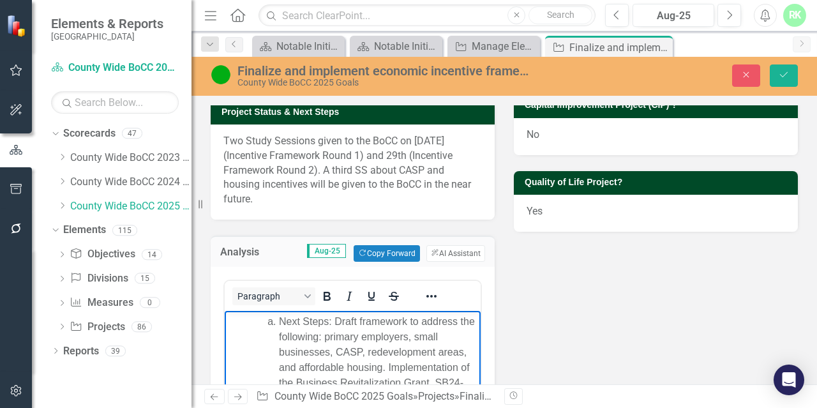
click at [279, 322] on li "Next Steps: Draft framework to address the following: primary employers, small …" at bounding box center [378, 367] width 198 height 107
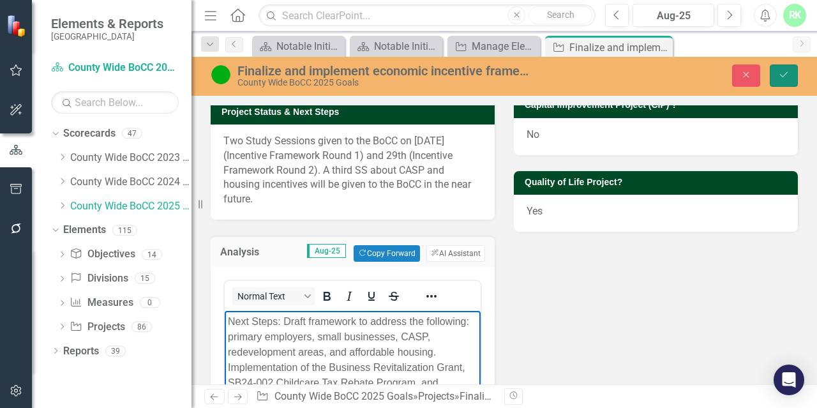
click at [784, 85] on button "Save" at bounding box center [784, 75] width 28 height 22
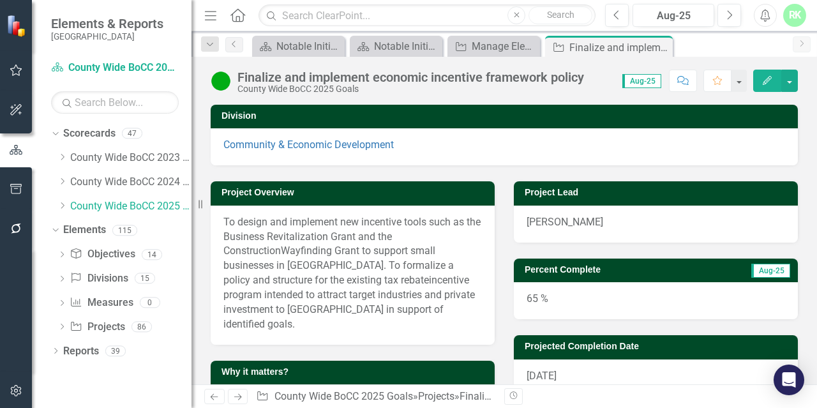
click at [334, 236] on span "To design and implement new incentive tools such as the Business Revitalization…" at bounding box center [351, 236] width 257 height 41
drag, startPoint x: 662, startPoint y: 48, endPoint x: 647, endPoint y: 49, distance: 15.4
click at [0, 0] on icon "Close" at bounding box center [0, 0] width 0 height 0
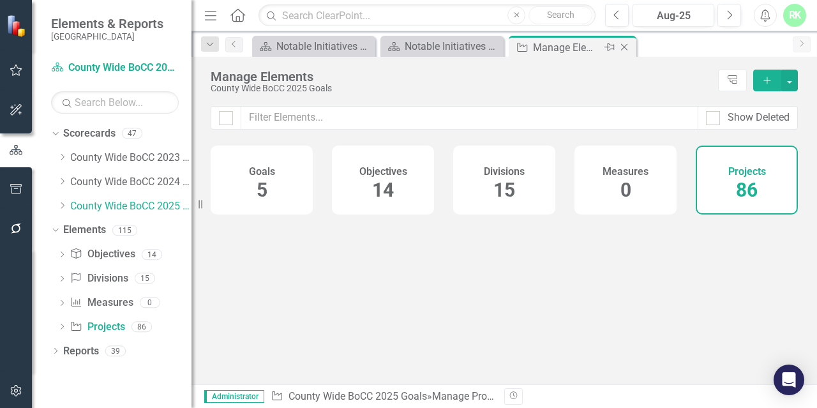
click at [631, 47] on div "Close" at bounding box center [625, 48] width 16 height 16
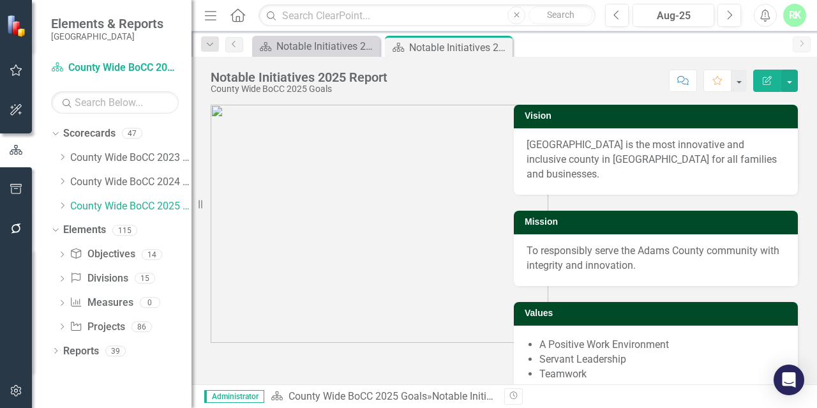
drag, startPoint x: 500, startPoint y: 43, endPoint x: 482, endPoint y: 44, distance: 17.9
click at [0, 0] on icon "Close" at bounding box center [0, 0] width 0 height 0
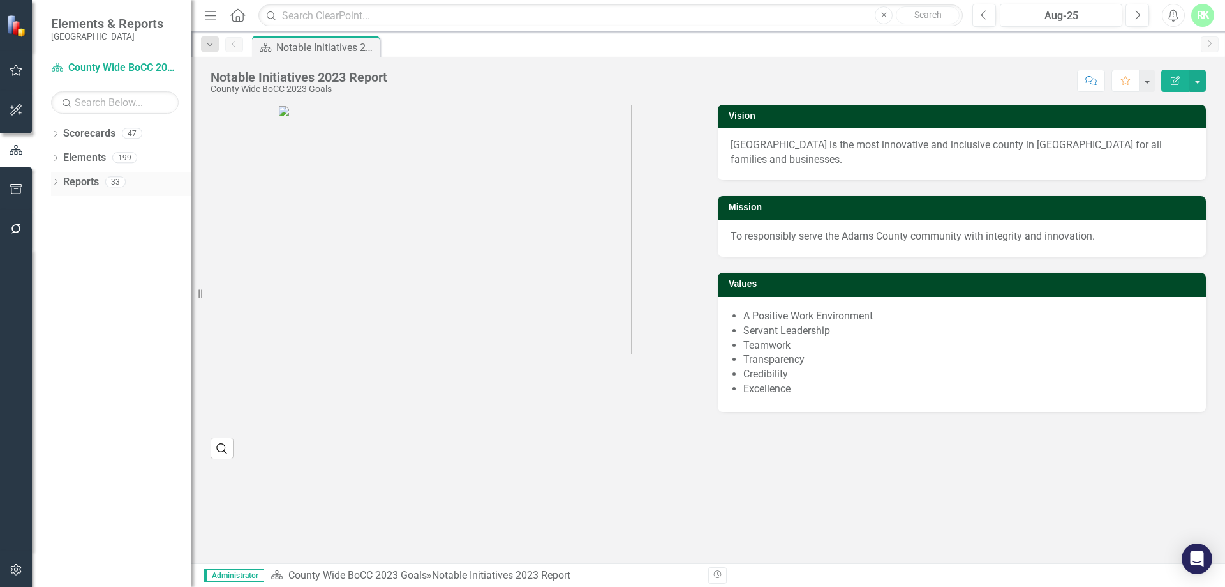
click at [58, 180] on icon "Dropdown" at bounding box center [55, 182] width 9 height 7
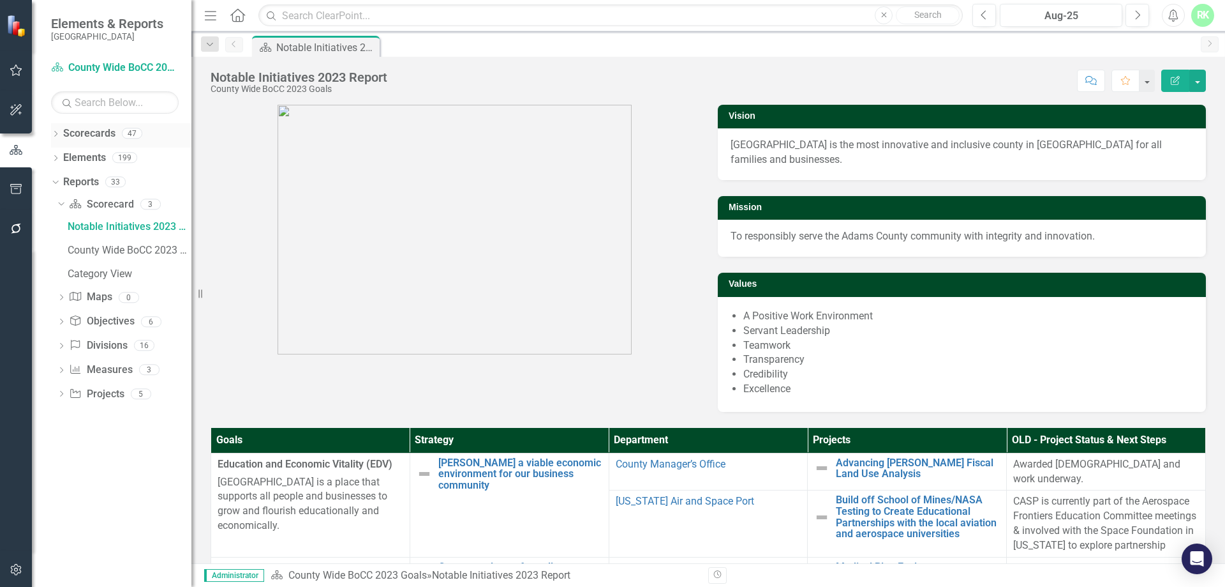
click at [52, 135] on icon "Dropdown" at bounding box center [55, 134] width 9 height 7
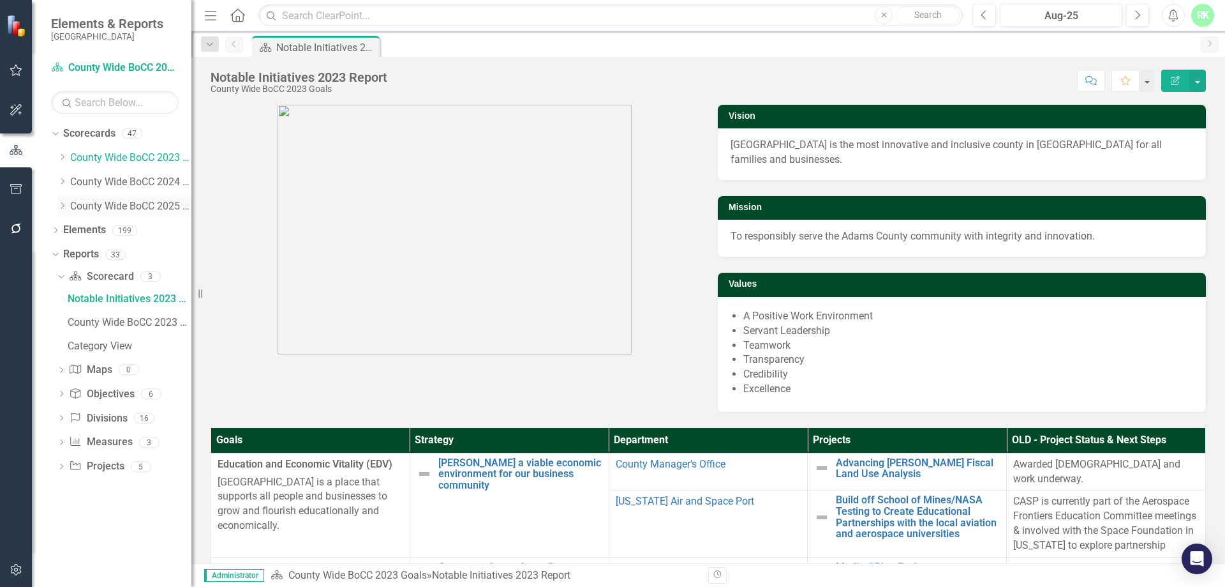
click at [64, 207] on icon "Dropdown" at bounding box center [62, 206] width 10 height 8
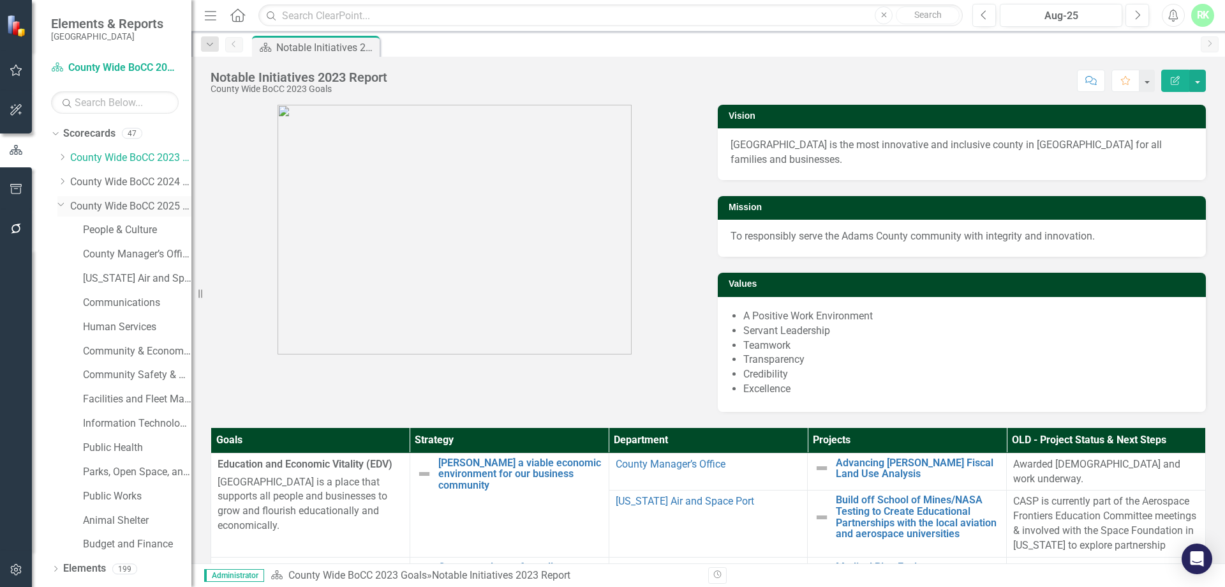
click at [116, 205] on link "County Wide BoCC 2025 Goals" at bounding box center [130, 206] width 121 height 15
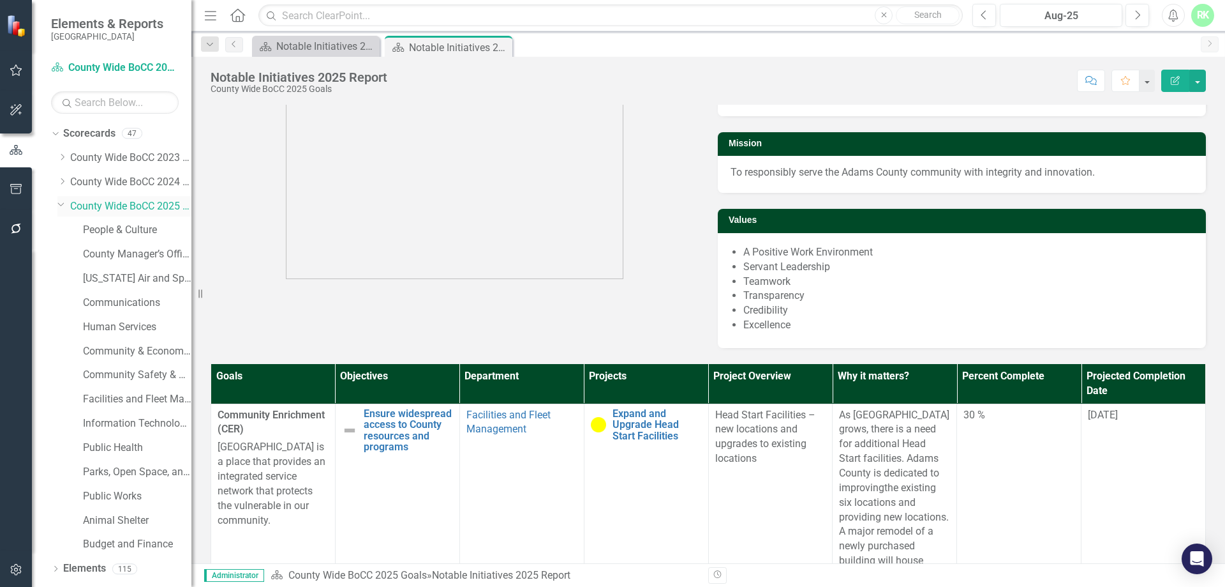
click at [109, 204] on link "County Wide BoCC 2025 Goals" at bounding box center [130, 206] width 121 height 15
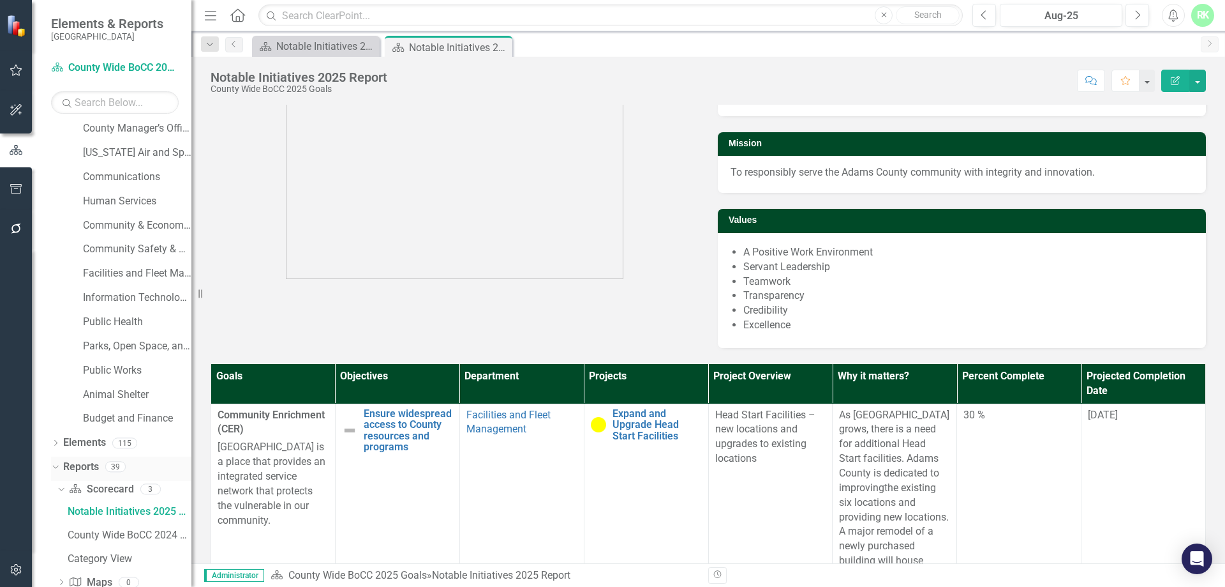
scroll to position [251, 0]
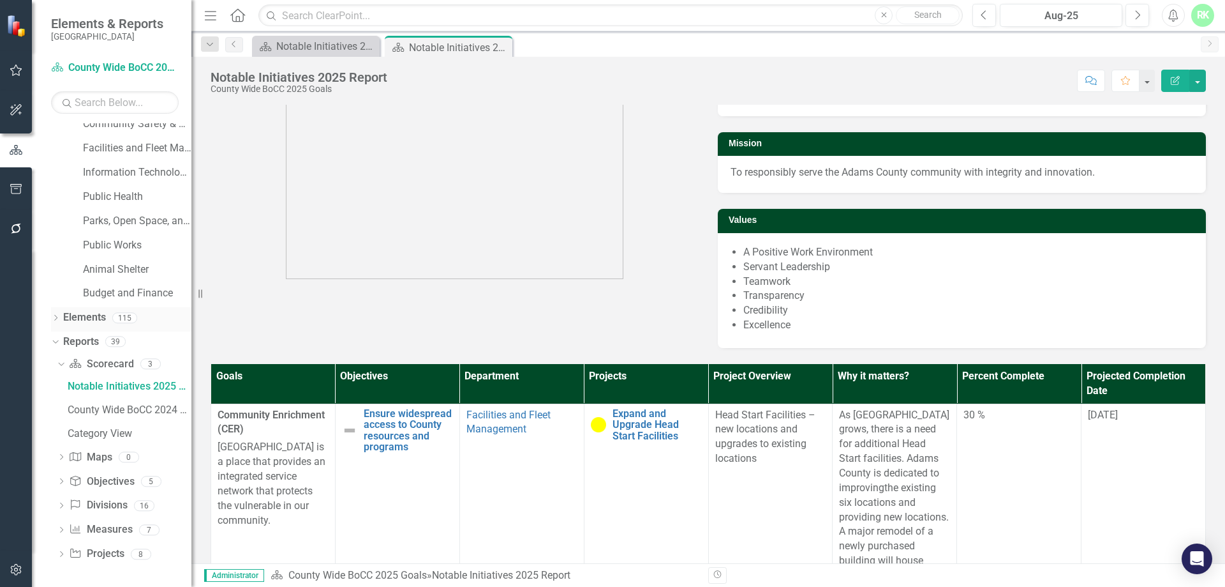
click at [54, 317] on icon "Dropdown" at bounding box center [55, 318] width 9 height 7
click at [109, 417] on link "Project Projects" at bounding box center [97, 414] width 55 height 15
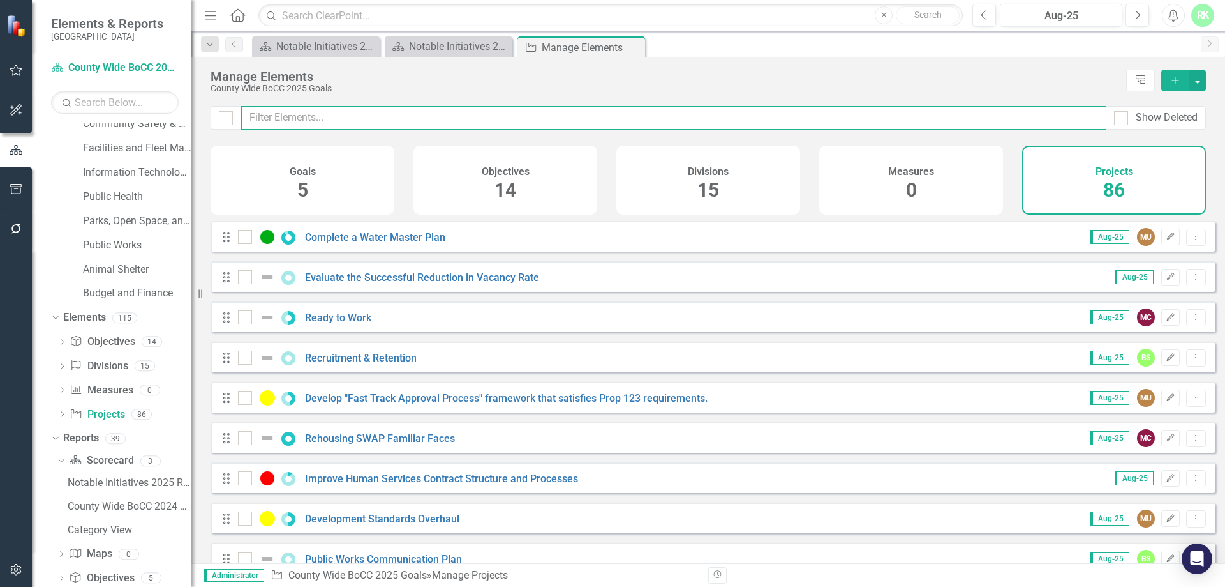
click at [373, 121] on input "text" at bounding box center [673, 118] width 865 height 24
paste input "Pet Retention Plan: Phase 1"
type input "Pet Retention Plan: Phase 1"
checkbox input "false"
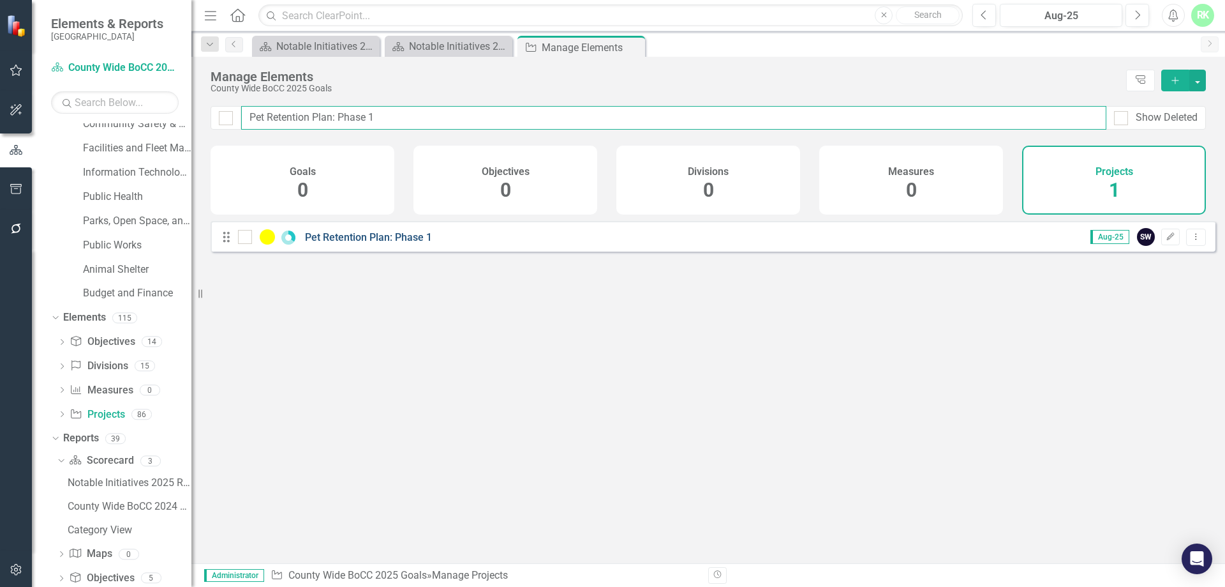
type input "Pet Retention Plan: Phase 1"
click at [384, 243] on link "Pet Retention Plan: Phase 1" at bounding box center [368, 237] width 127 height 12
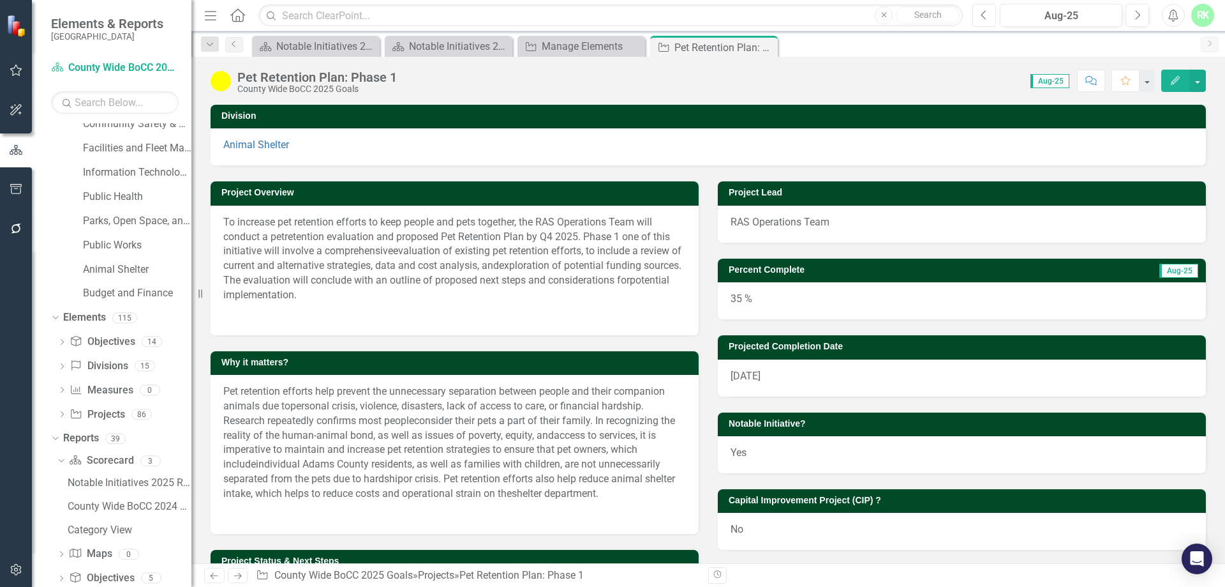
click at [987, 17] on icon "Previous" at bounding box center [984, 15] width 7 height 11
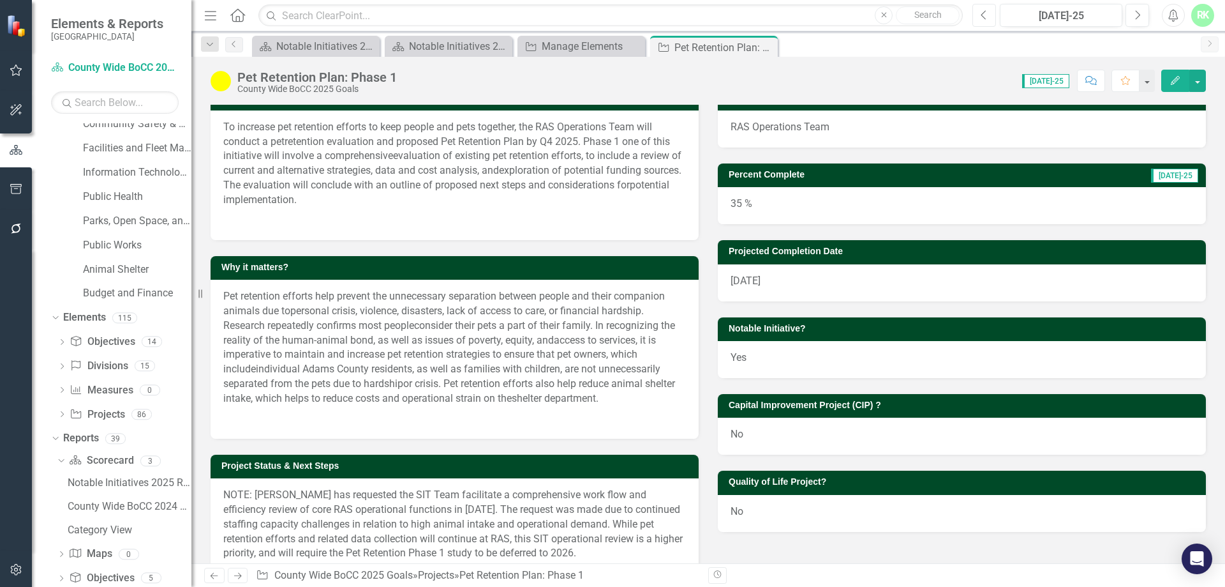
scroll to position [64, 0]
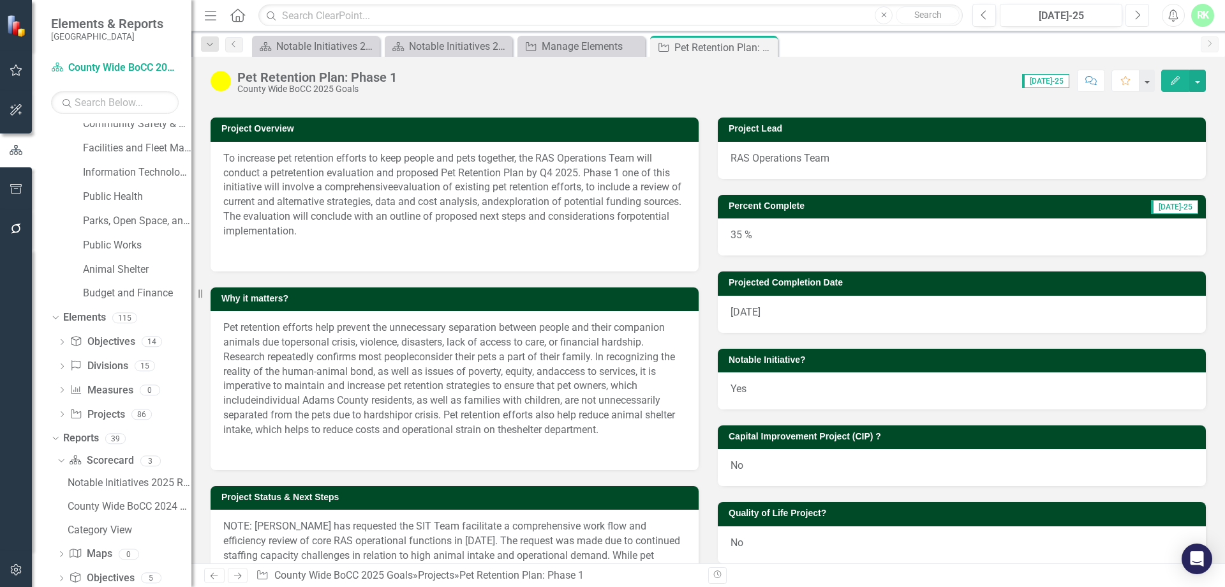
click at [1132, 22] on button "Next" at bounding box center [1138, 15] width 24 height 23
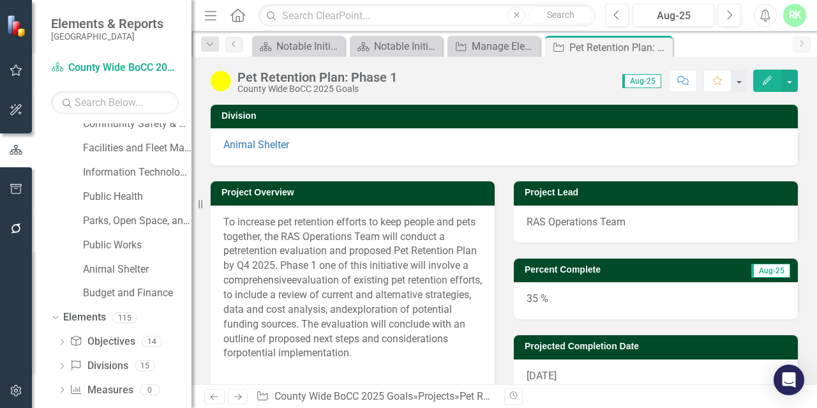
click at [200, 206] on icon "Resize" at bounding box center [203, 204] width 13 height 10
drag, startPoint x: 200, startPoint y: 206, endPoint x: 140, endPoint y: 209, distance: 60.0
click at [140, 209] on div "Elements & Reports Adams County Scorecard County Wide BoCC 2025 Goals Search Dr…" at bounding box center [95, 204] width 191 height 408
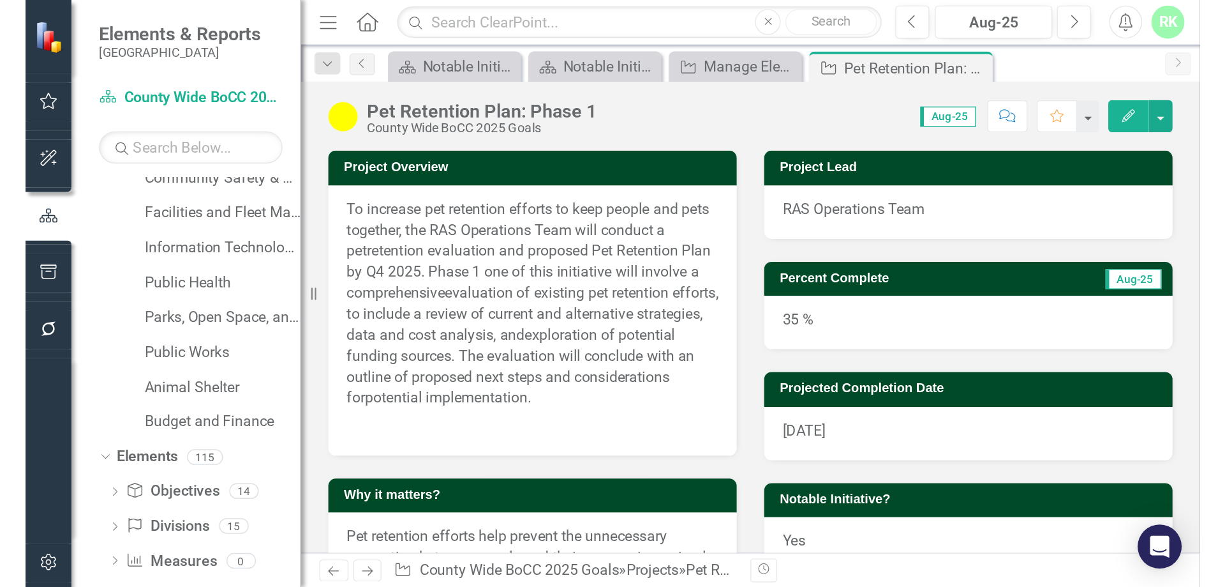
scroll to position [68, 0]
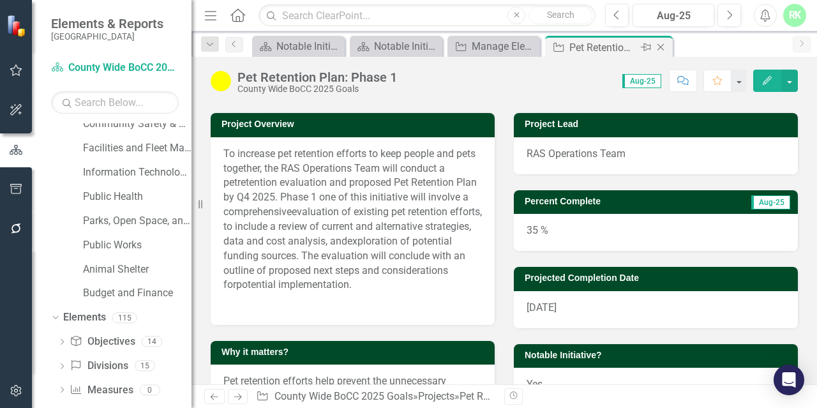
click at [658, 47] on icon "Close" at bounding box center [660, 47] width 13 height 10
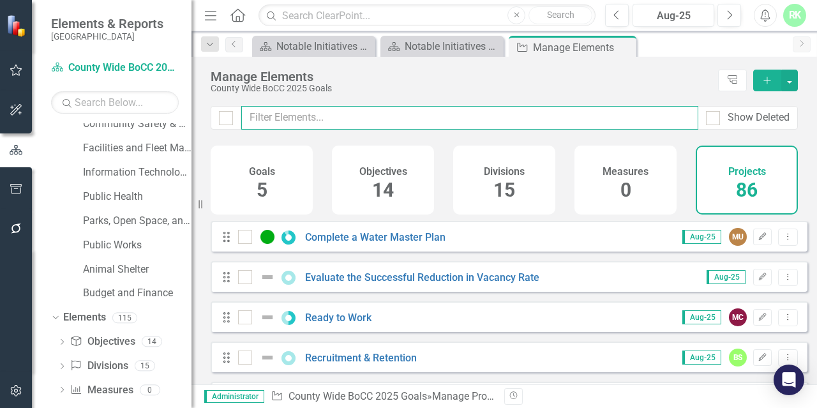
click at [478, 116] on input "text" at bounding box center [469, 118] width 457 height 24
paste input "Shelter IGAs-- Phase 2"
type input "Shelter IGAs-- Phase 2"
checkbox input "false"
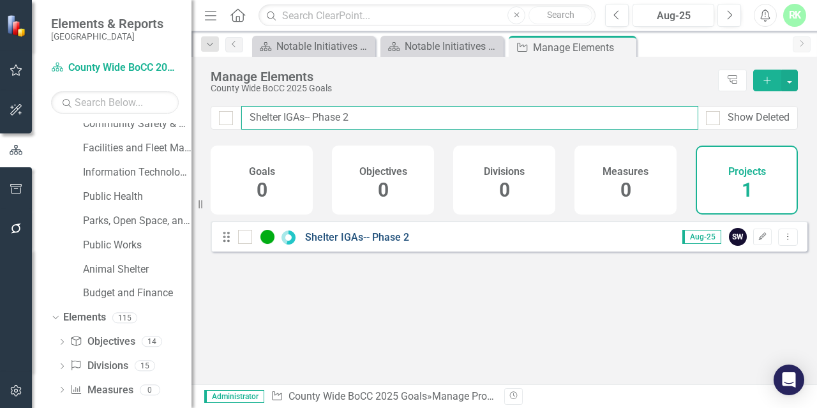
type input "Shelter IGAs-- Phase 2"
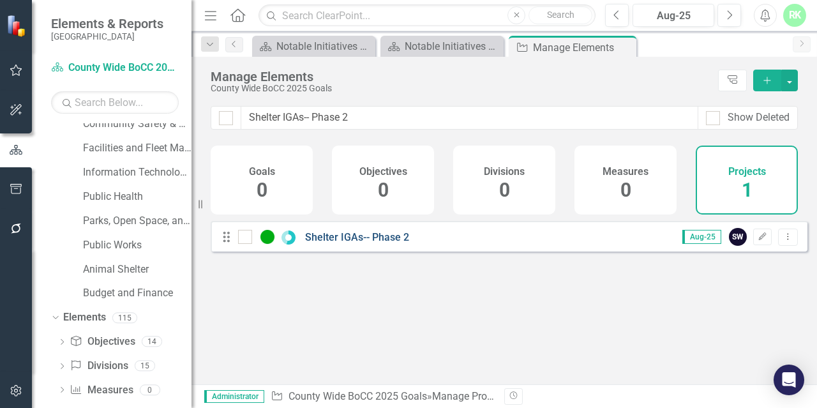
click at [317, 243] on link "Shelter IGAs-- Phase 2" at bounding box center [357, 237] width 104 height 12
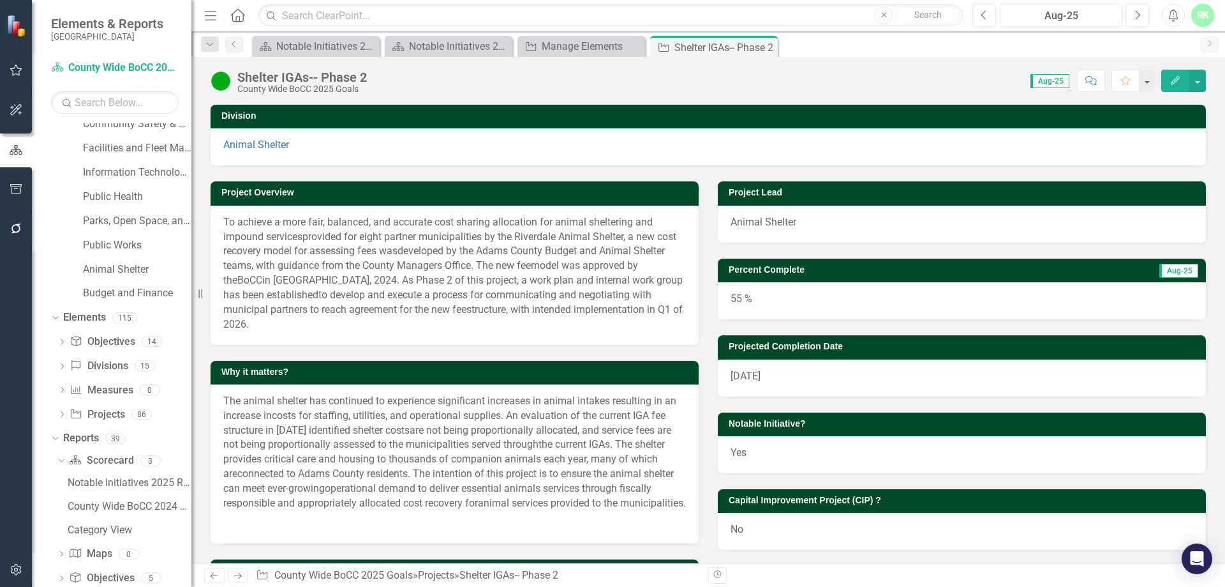
click at [411, 432] on span "are not being proportionally allocated, and service fees are not being proporti…" at bounding box center [447, 437] width 448 height 27
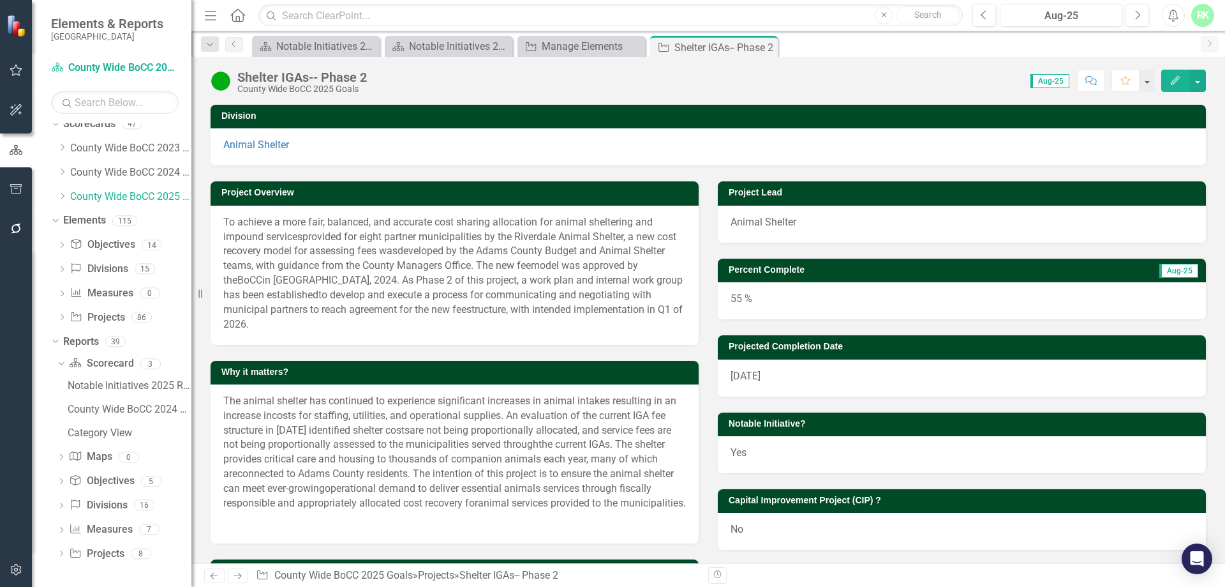
scroll to position [10, 0]
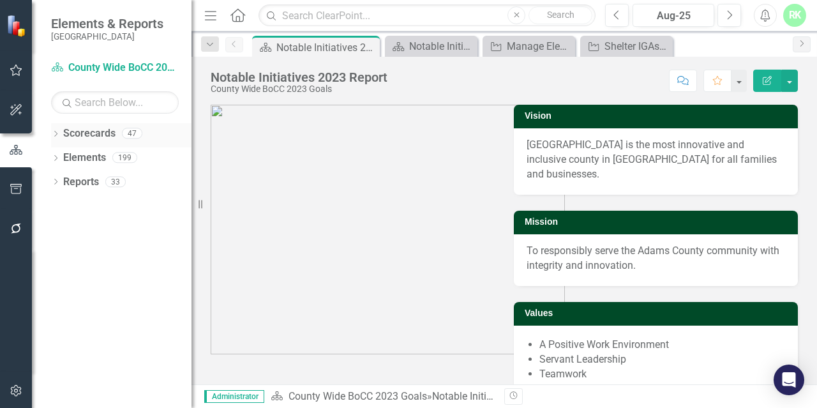
click at [55, 135] on icon "Dropdown" at bounding box center [55, 134] width 9 height 7
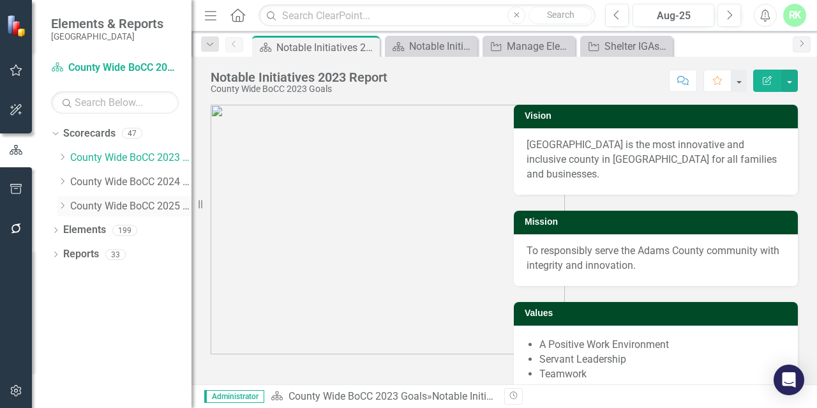
click at [87, 209] on link "County Wide BoCC 2025 Goals" at bounding box center [130, 206] width 121 height 15
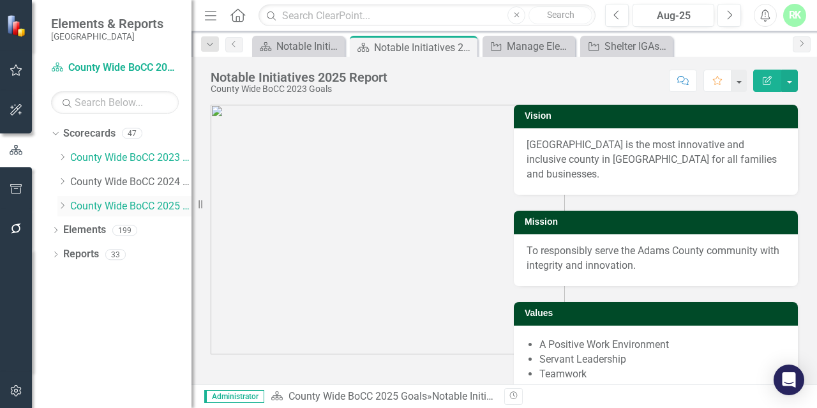
click at [61, 204] on icon "Dropdown" at bounding box center [62, 206] width 10 height 8
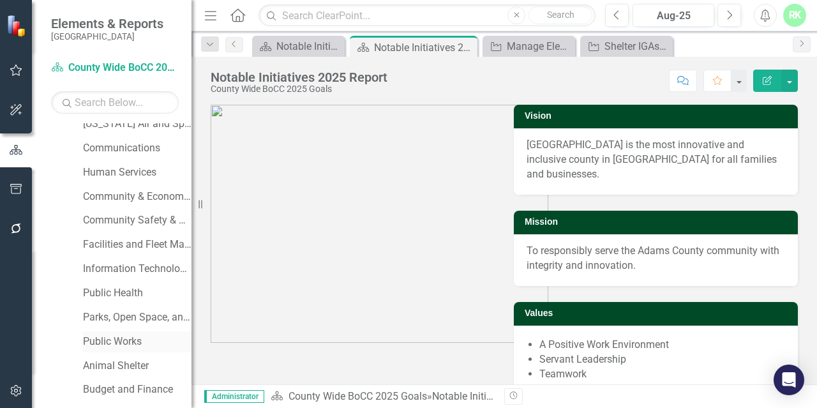
scroll to position [198, 0]
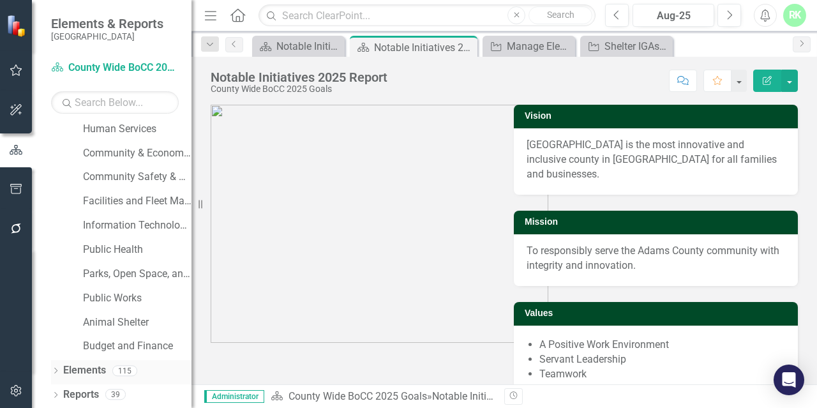
click at [58, 367] on div "Dropdown" at bounding box center [55, 372] width 9 height 11
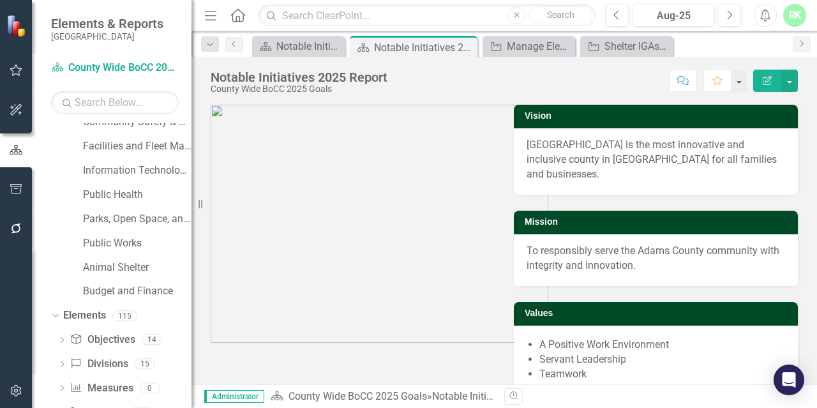
scroll to position [294, 0]
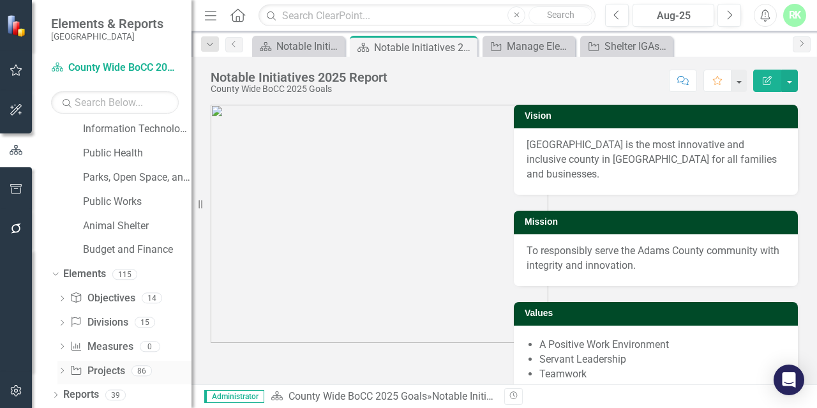
click at [88, 368] on link "Project Projects" at bounding box center [97, 371] width 55 height 15
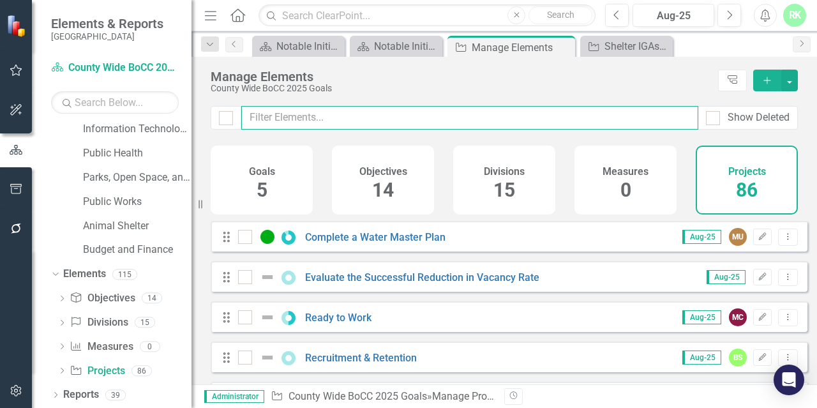
click at [322, 116] on input "text" at bounding box center [469, 118] width 457 height 24
paste input "Regional Park Improvements #2 – Fairgrounds"
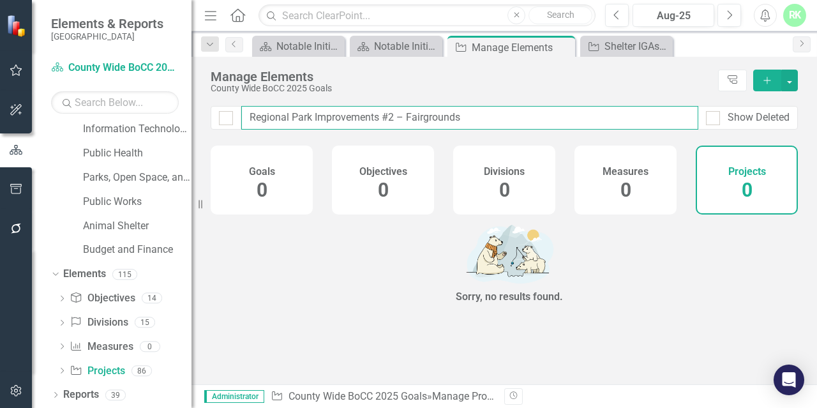
drag, startPoint x: 383, startPoint y: 113, endPoint x: 523, endPoint y: 126, distance: 141.0
click at [523, 126] on input "Regional Park Improvements #2 – Fairgrounds" at bounding box center [469, 118] width 457 height 24
type input "Regional Park Improvements"
checkbox input "false"
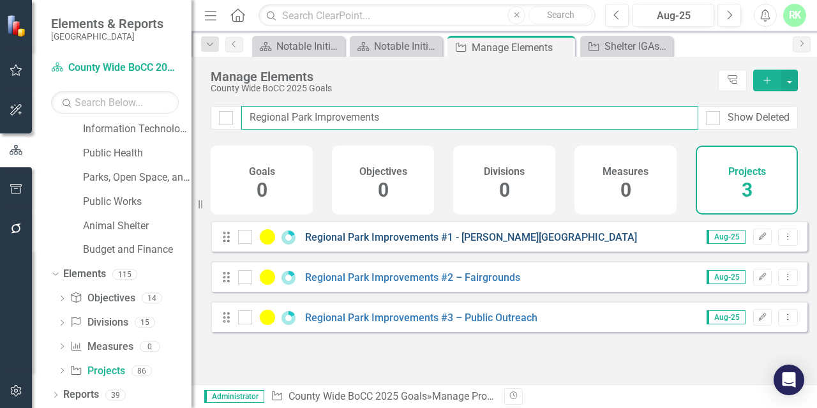
type input "Regional Park Improvements"
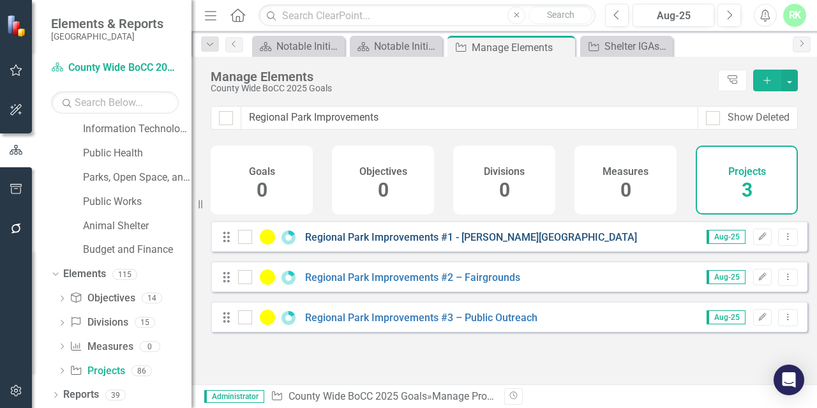
click at [371, 243] on link "Regional Park Improvements #1 - [PERSON_NAME][GEOGRAPHIC_DATA]" at bounding box center [471, 237] width 332 height 12
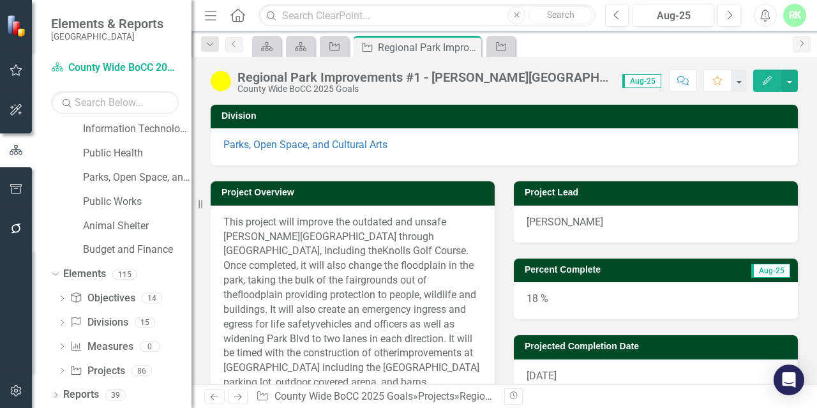
click at [228, 80] on img at bounding box center [221, 81] width 20 height 20
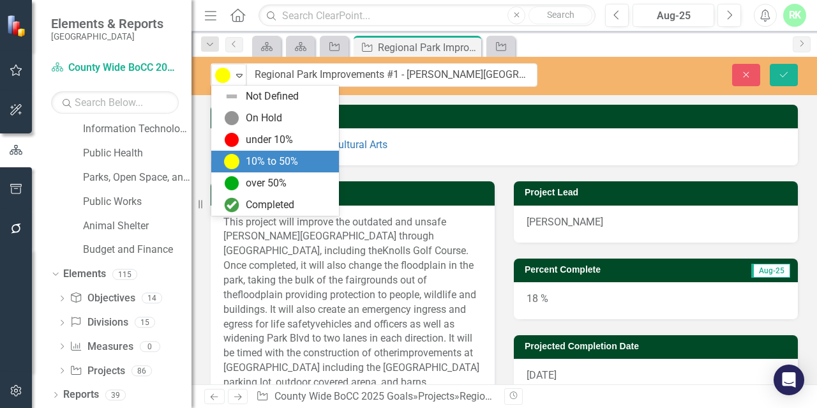
click at [228, 80] on img at bounding box center [222, 75] width 15 height 15
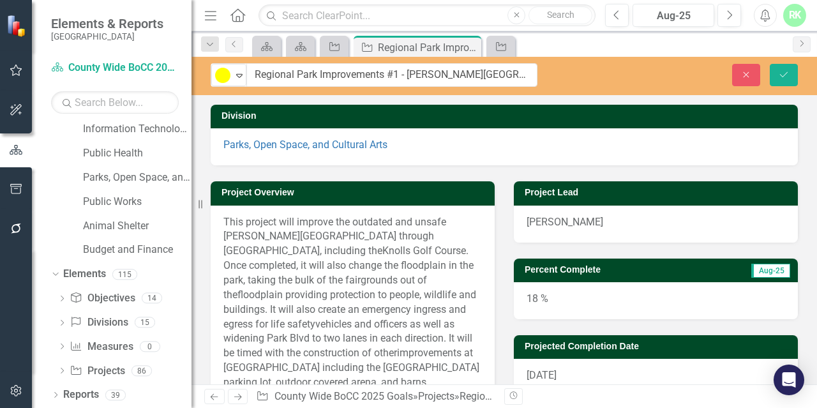
click at [228, 80] on img at bounding box center [222, 75] width 15 height 15
click at [752, 77] on button "Close" at bounding box center [746, 75] width 28 height 22
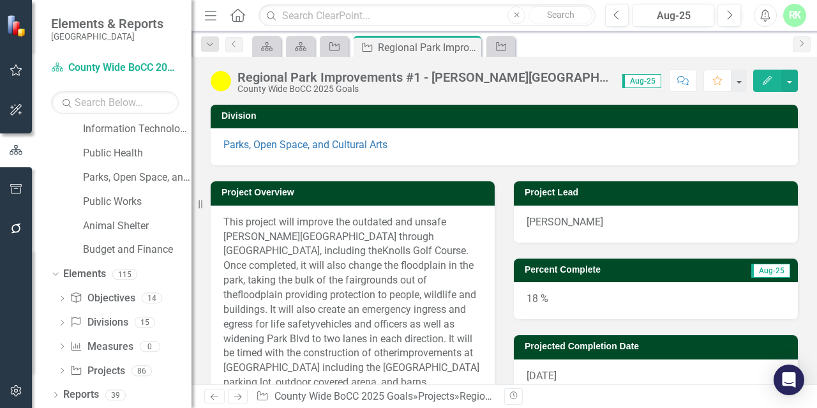
click at [555, 299] on div "18 %" at bounding box center [656, 300] width 284 height 37
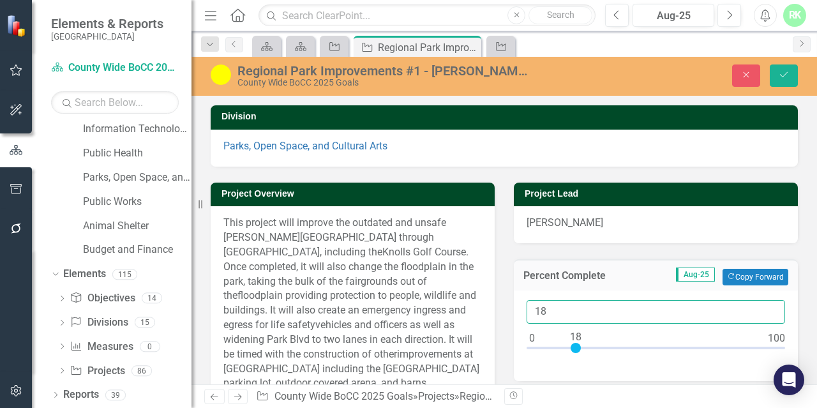
drag, startPoint x: 551, startPoint y: 310, endPoint x: 504, endPoint y: 303, distance: 48.4
click at [504, 303] on div "Percent Complete Aug-25 Copy Forward Copy Forward 18" at bounding box center [655, 312] width 303 height 138
type input "50"
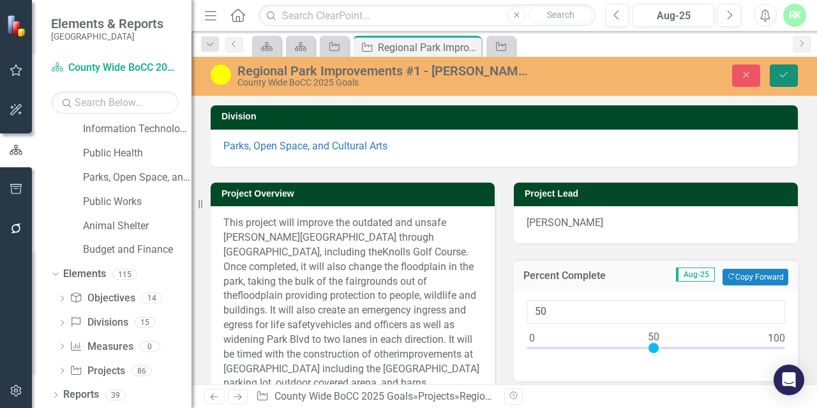
click at [789, 79] on icon "Save" at bounding box center [783, 74] width 11 height 9
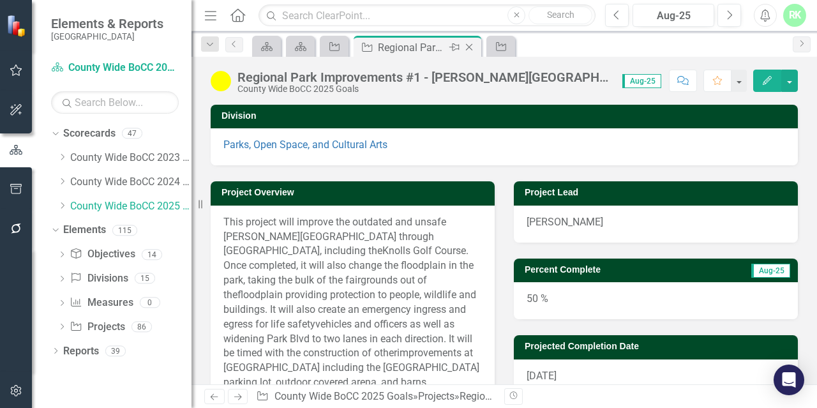
click at [474, 47] on icon "Close" at bounding box center [469, 47] width 13 height 10
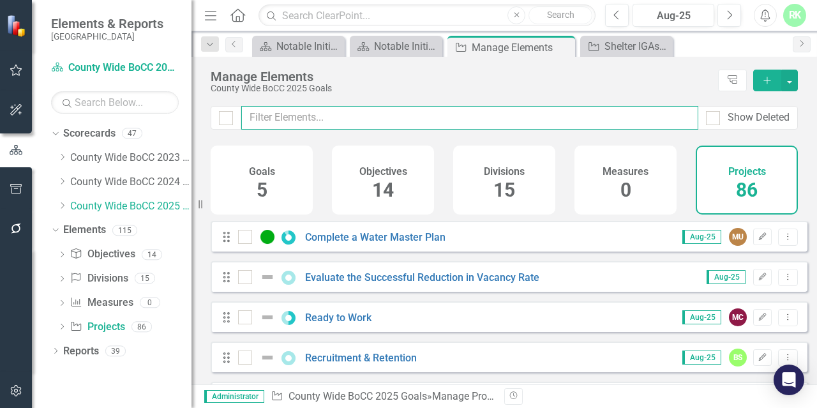
click at [353, 116] on input "text" at bounding box center [469, 118] width 457 height 24
paste input "Regional Park Improvements #2 – Fairgrounds"
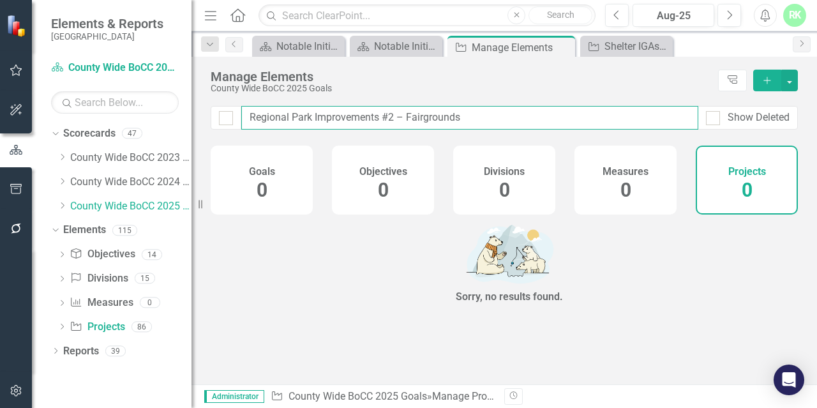
drag, startPoint x: 394, startPoint y: 117, endPoint x: 525, endPoint y: 120, distance: 130.9
click at [525, 120] on input "Regional Park Improvements #2 – Fairgrounds" at bounding box center [469, 118] width 457 height 24
type input "Regional Park Improvements #"
checkbox input "false"
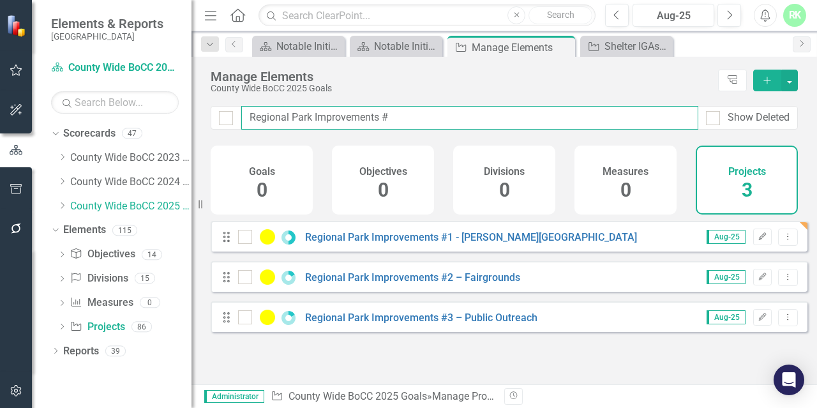
type input "Regional Park Improvements"
checkbox input "false"
type input "Regional Park Improvements"
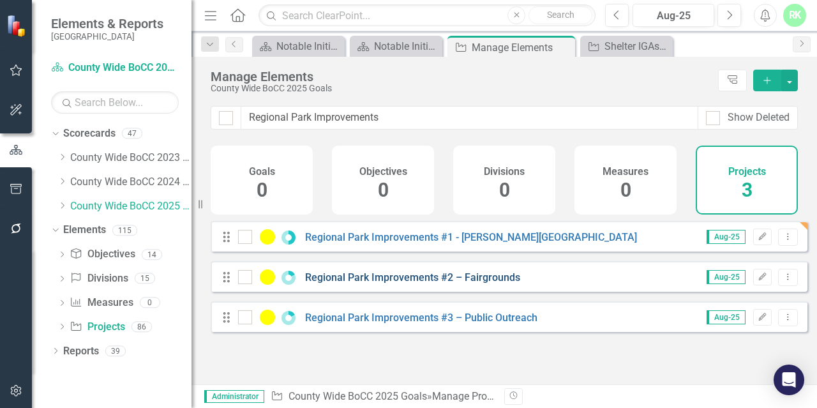
click at [470, 283] on link "Regional Park Improvements #2 – Fairgrounds" at bounding box center [412, 277] width 215 height 12
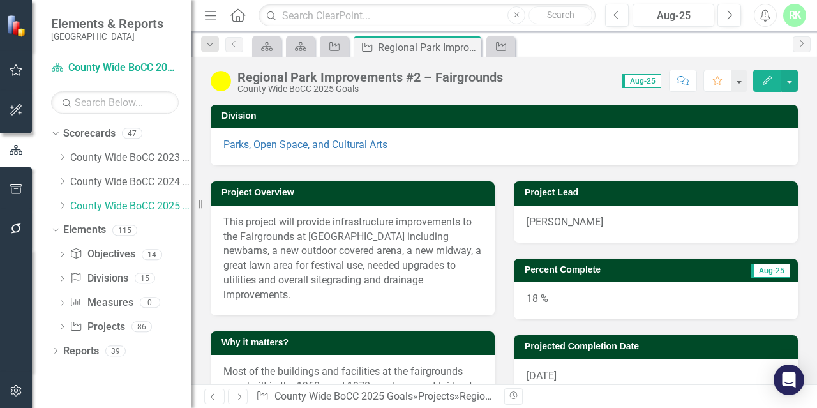
click at [550, 294] on div "18 %" at bounding box center [656, 300] width 284 height 37
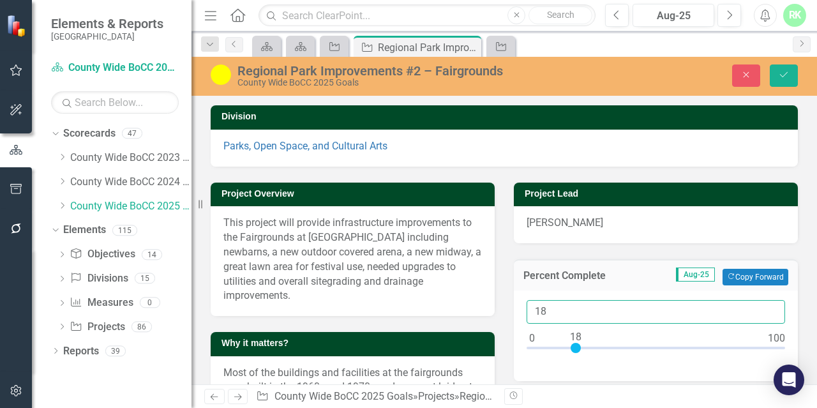
drag, startPoint x: 545, startPoint y: 307, endPoint x: 491, endPoint y: 307, distance: 53.6
type input "30"
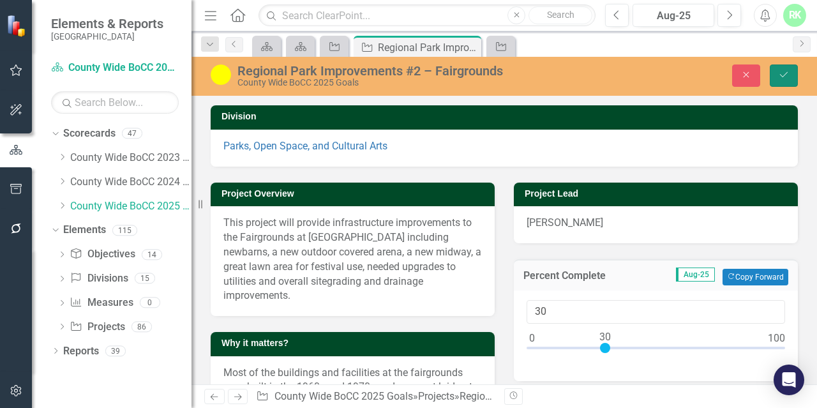
click at [781, 73] on icon "Save" at bounding box center [783, 74] width 11 height 9
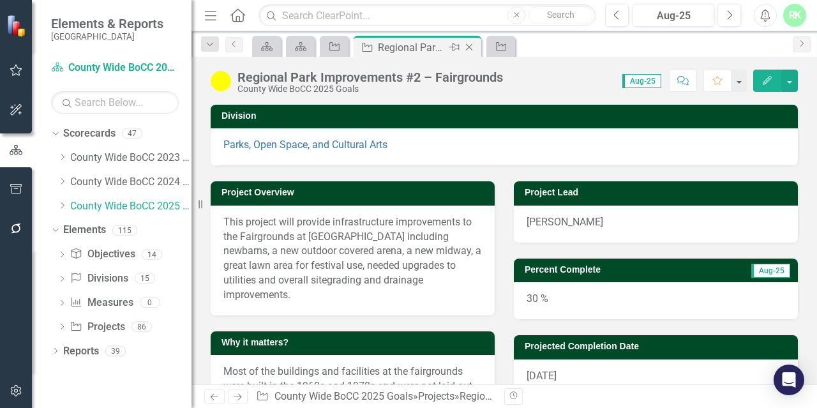
click at [469, 45] on icon "Close" at bounding box center [469, 47] width 13 height 10
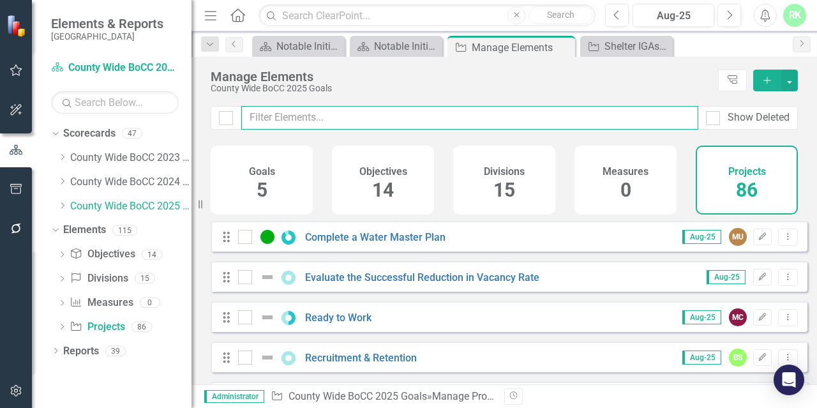
click at [280, 117] on input "text" at bounding box center [469, 118] width 457 height 24
paste input "Regional Park Improvements #2 – Fairgrounds"
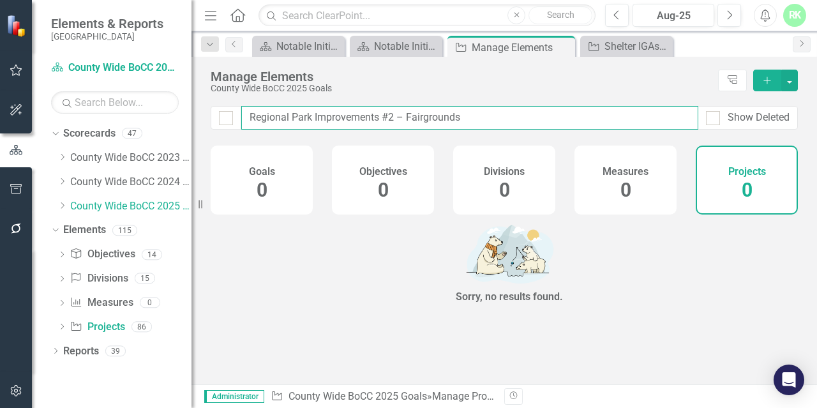
drag, startPoint x: 393, startPoint y: 115, endPoint x: 524, endPoint y: 114, distance: 130.8
click at [524, 114] on input "Regional Park Improvements #2 – Fairgrounds" at bounding box center [469, 118] width 457 height 24
type input "Regional Park Improvements #2"
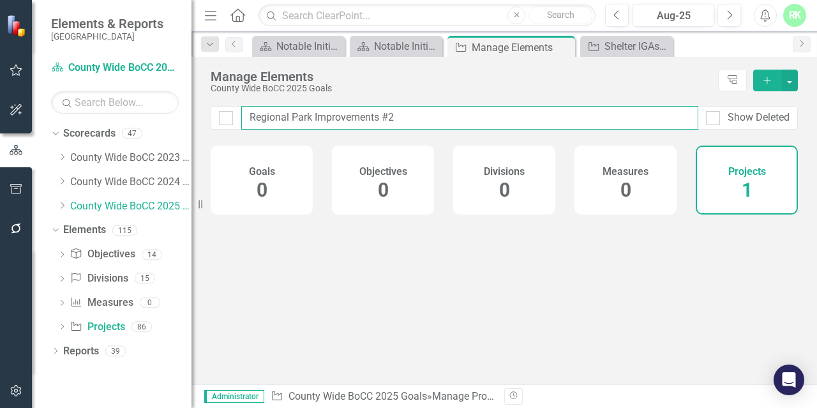
checkbox input "false"
type input "Regional Park Improvements #"
checkbox input "false"
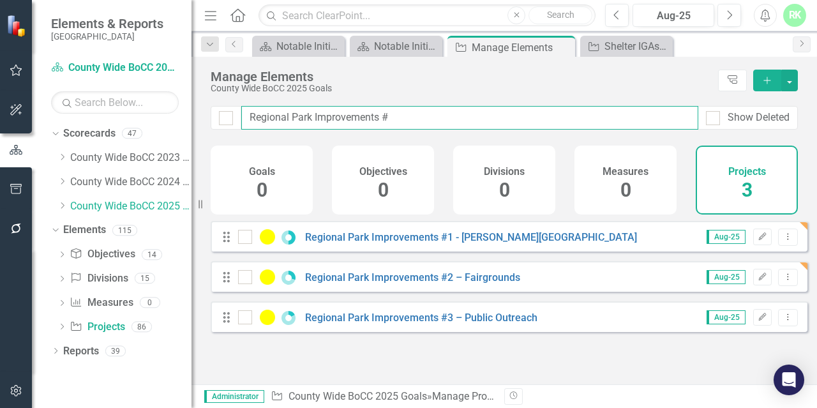
type input "Regional Park Improvements"
checkbox input "false"
type input "Regional Park Improvements"
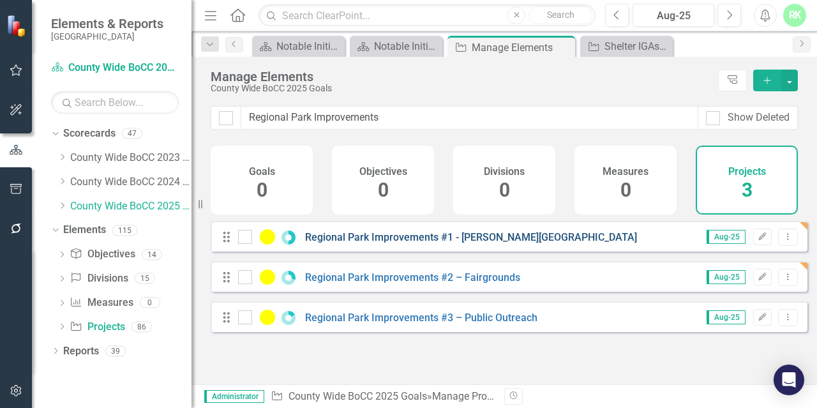
click at [506, 242] on link "Regional Park Improvements #1 - [PERSON_NAME][GEOGRAPHIC_DATA]" at bounding box center [471, 237] width 332 height 12
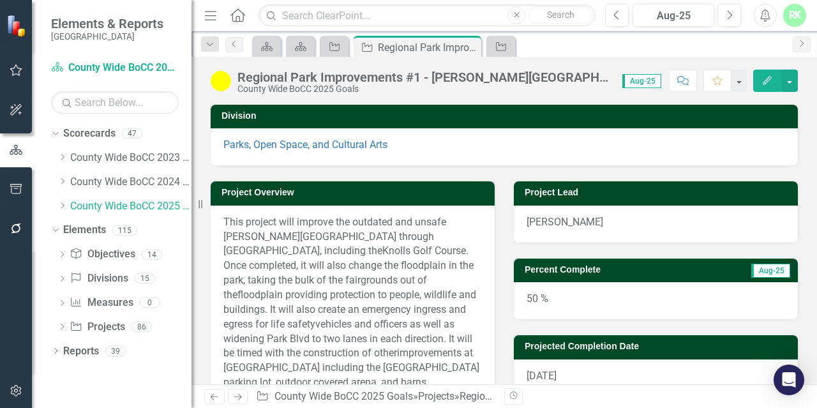
click at [523, 301] on div "50 %" at bounding box center [656, 300] width 284 height 37
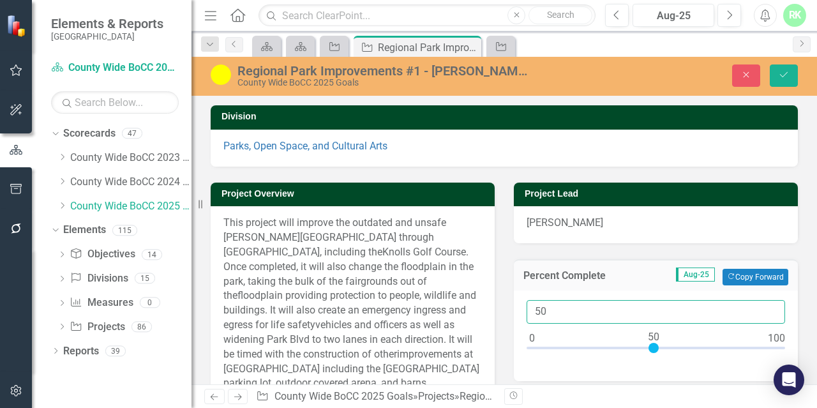
drag, startPoint x: 542, startPoint y: 308, endPoint x: 495, endPoint y: 310, distance: 46.6
type input "40"
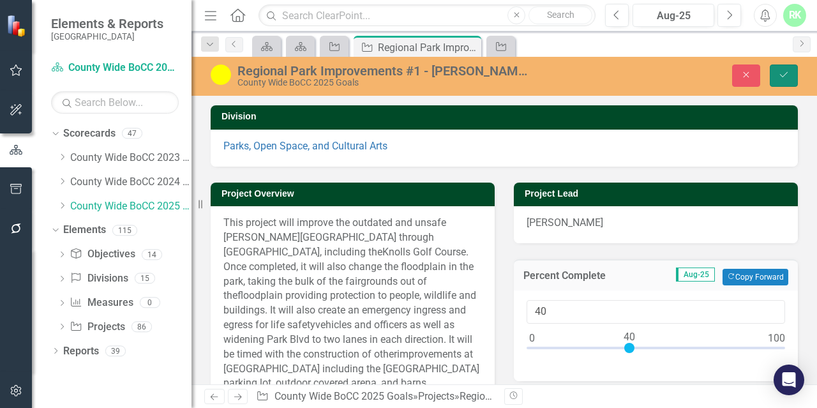
click at [790, 76] on button "Save" at bounding box center [784, 75] width 28 height 22
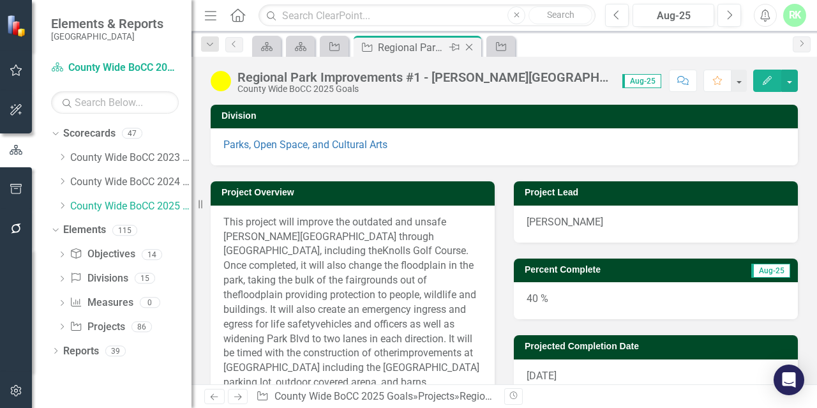
click at [472, 49] on icon "Close" at bounding box center [469, 47] width 13 height 10
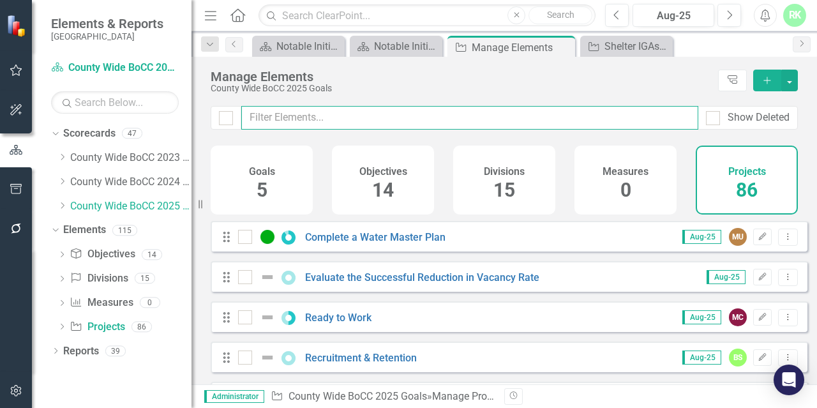
click at [353, 112] on input "text" at bounding box center [469, 118] width 457 height 24
paste input "Regional Park Improvements #2 – Fairgrounds"
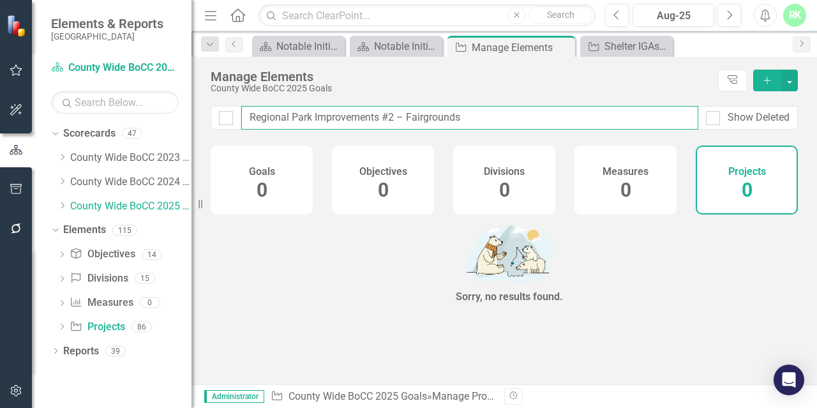
drag, startPoint x: 385, startPoint y: 117, endPoint x: 536, endPoint y: 126, distance: 150.9
click at [536, 126] on input "Regional Park Improvements #2 – Fairgrounds" at bounding box center [469, 118] width 457 height 24
type input "Regional Park Improvements #"
checkbox input "false"
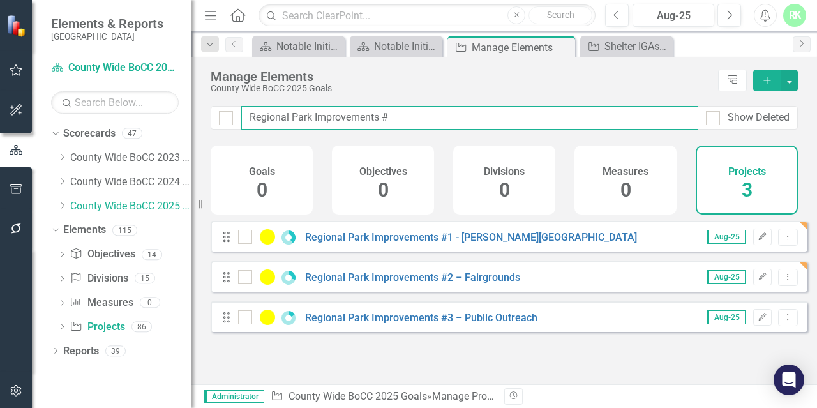
type input "Regional Park Improvements"
checkbox input "false"
type input "Regional Park Improvements"
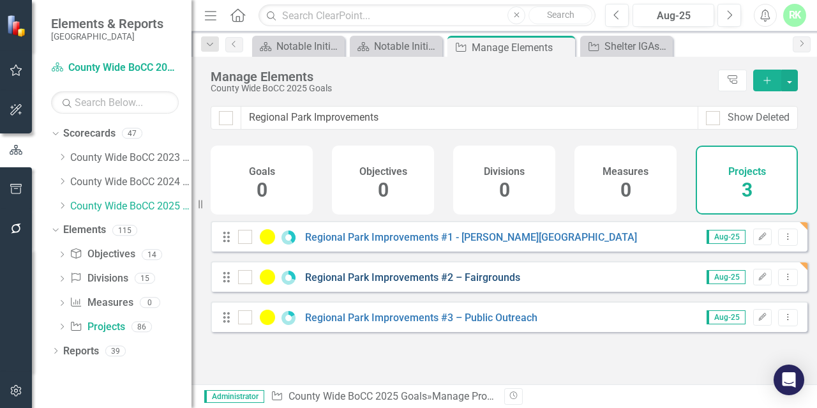
click at [491, 283] on link "Regional Park Improvements #2 – Fairgrounds" at bounding box center [412, 277] width 215 height 12
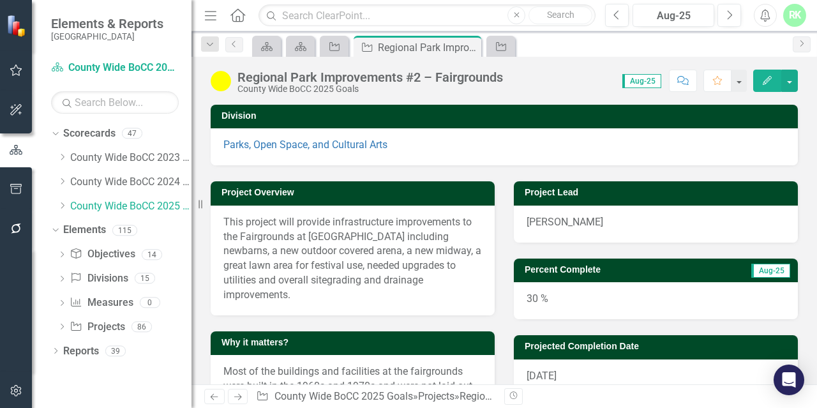
click at [533, 303] on div "30 %" at bounding box center [656, 300] width 284 height 37
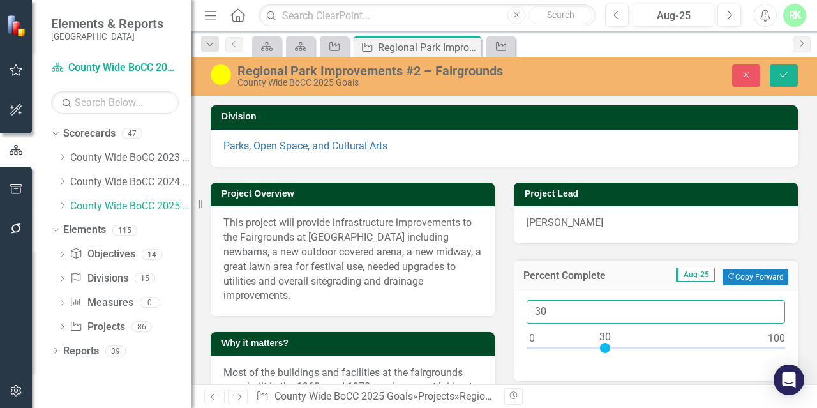
drag, startPoint x: 544, startPoint y: 315, endPoint x: 497, endPoint y: 306, distance: 48.0
type input "50"
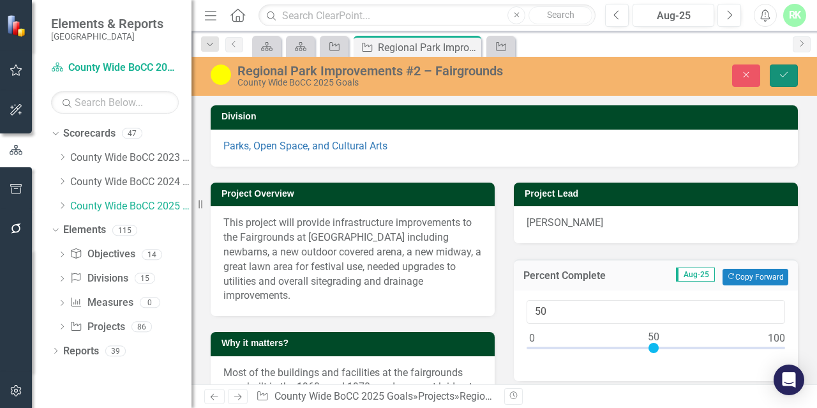
click at [781, 69] on button "Save" at bounding box center [784, 75] width 28 height 22
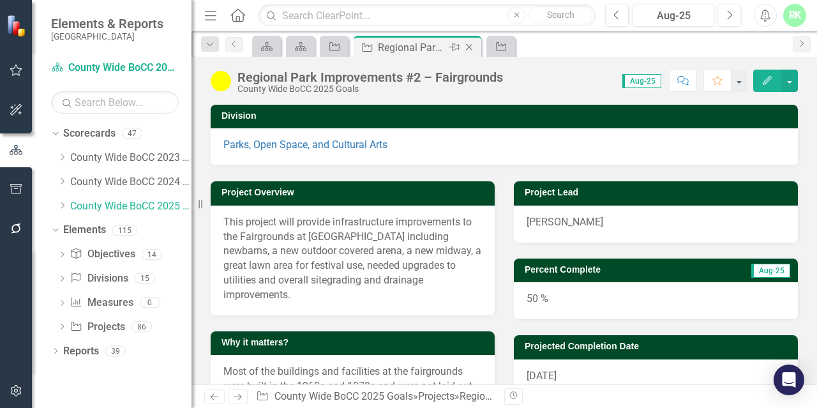
click at [468, 47] on icon at bounding box center [469, 47] width 7 height 7
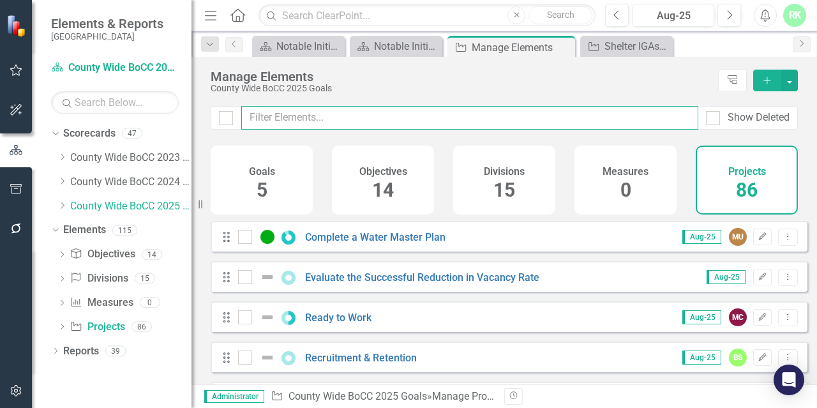
click at [370, 117] on input "text" at bounding box center [469, 118] width 457 height 24
paste input "Regional Park Improvements #2 – Fairgrounds"
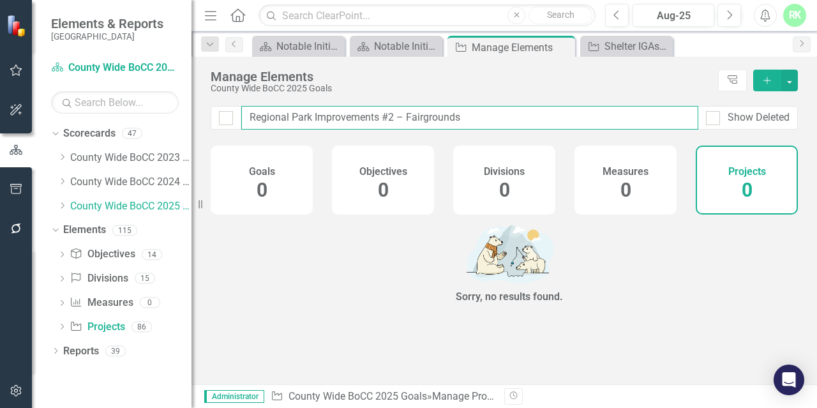
drag, startPoint x: 378, startPoint y: 119, endPoint x: 497, endPoint y: 117, distance: 118.7
click at [497, 117] on input "Regional Park Improvements #2 – Fairgrounds" at bounding box center [469, 118] width 457 height 24
type input "Regional Park Improvements"
checkbox input "false"
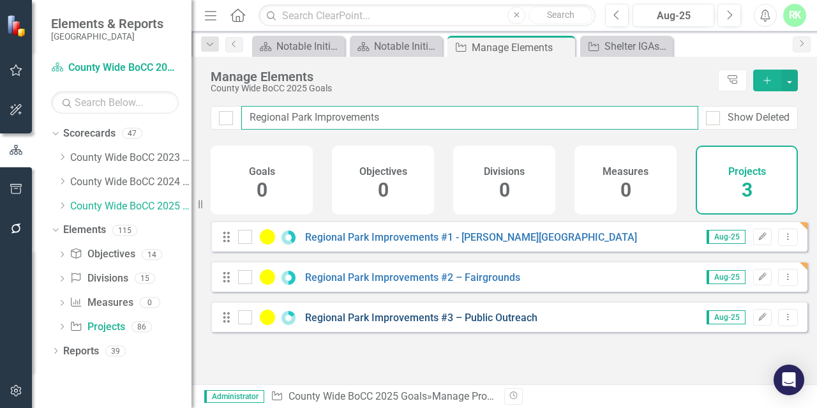
type input "Regional Park Improvements"
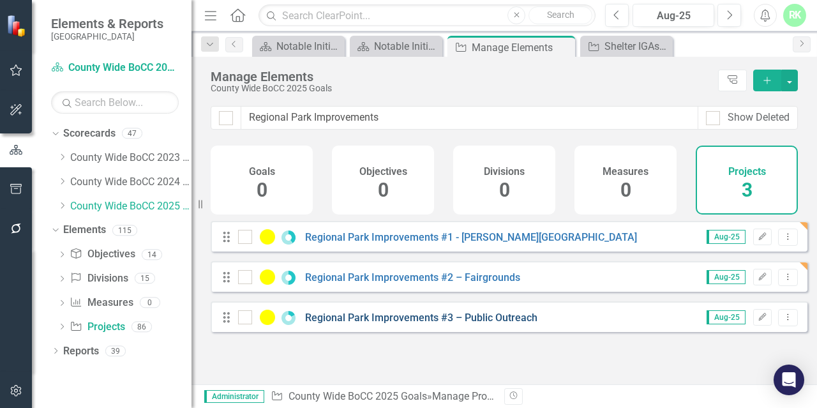
click at [485, 324] on link "Regional Park Improvements #3 – Public Outreach" at bounding box center [421, 317] width 232 height 12
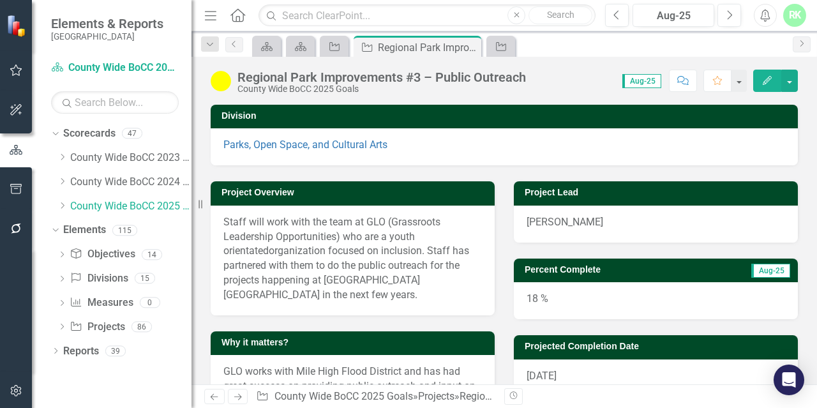
click at [553, 300] on div "18 %" at bounding box center [656, 300] width 284 height 37
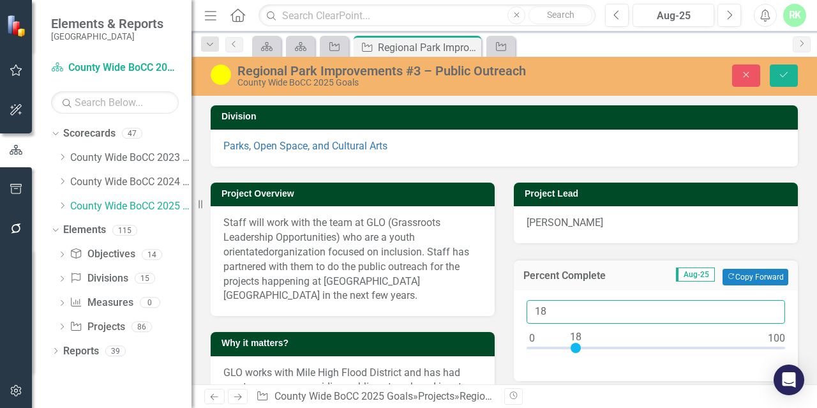
drag, startPoint x: 550, startPoint y: 305, endPoint x: 511, endPoint y: 305, distance: 38.3
click at [514, 305] on div "18" at bounding box center [656, 335] width 284 height 91
type input "30"
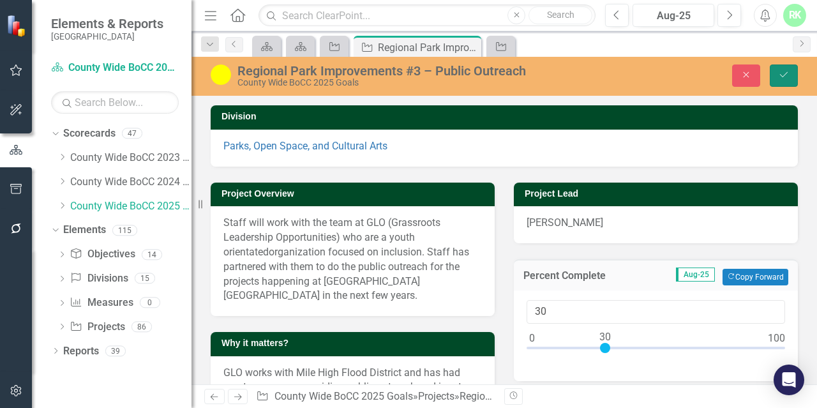
click at [774, 75] on button "Save" at bounding box center [784, 75] width 28 height 22
